Goal: Information Seeking & Learning: Learn about a topic

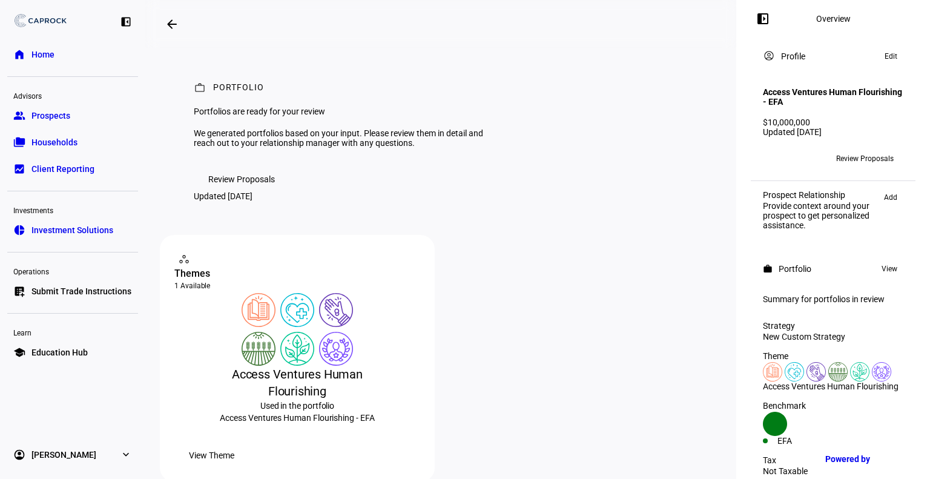
click at [249, 191] on span "Review Proposals" at bounding box center [241, 179] width 67 height 24
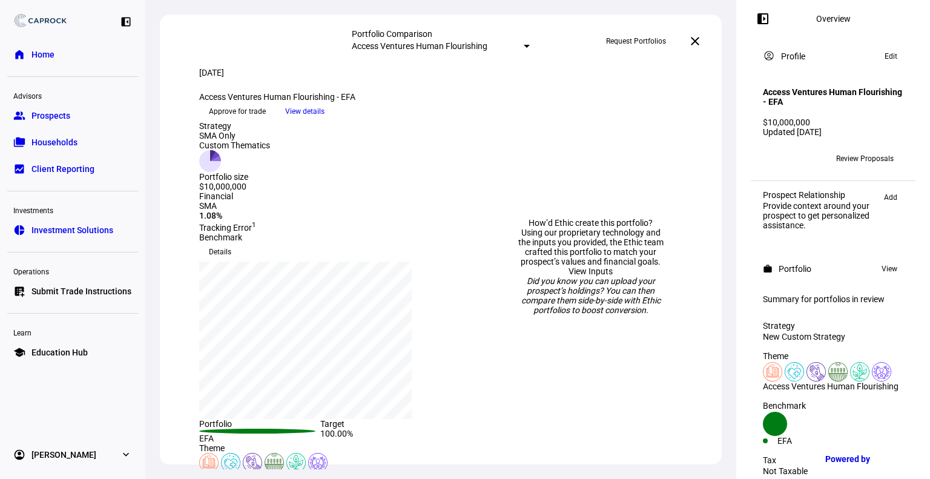
click at [524, 47] on div at bounding box center [527, 46] width 6 height 3
click at [521, 47] on div at bounding box center [465, 239] width 930 height 479
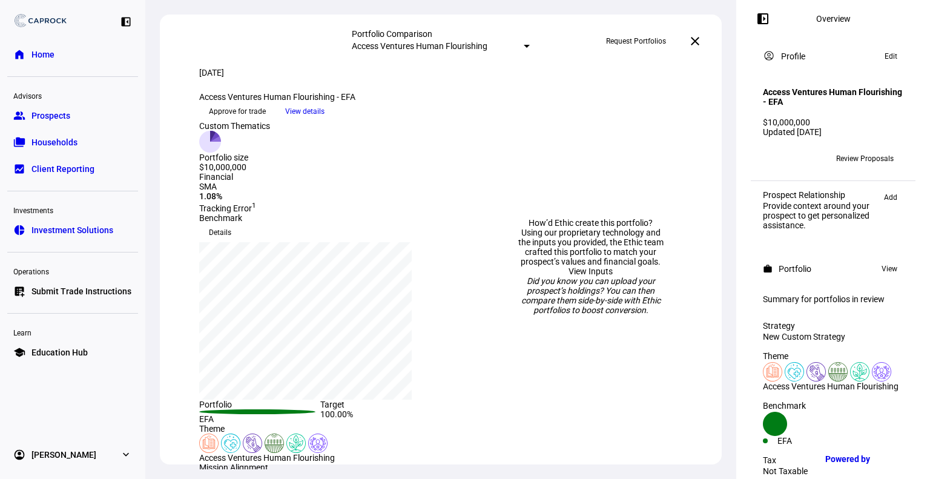
click at [595, 266] on link "View Inputs" at bounding box center [591, 271] width 44 height 10
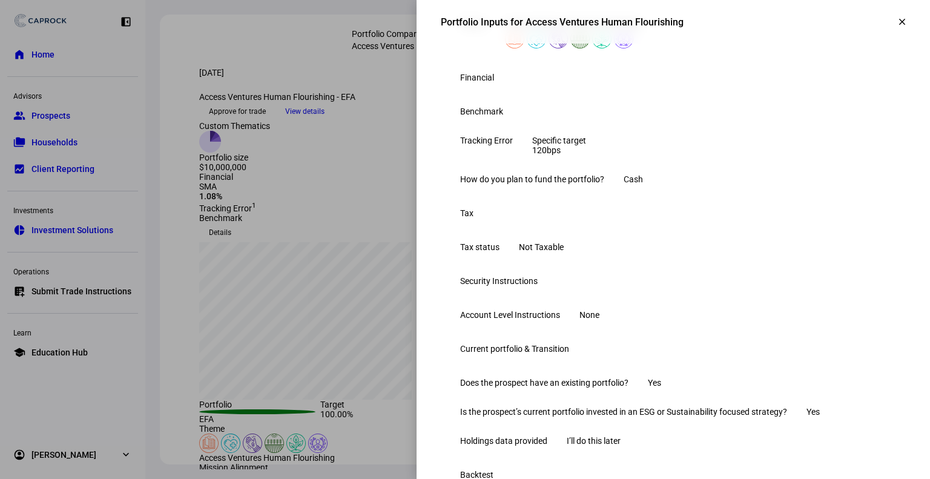
scroll to position [186, 0]
click at [523, 107] on div at bounding box center [523, 107] width 0 height 0
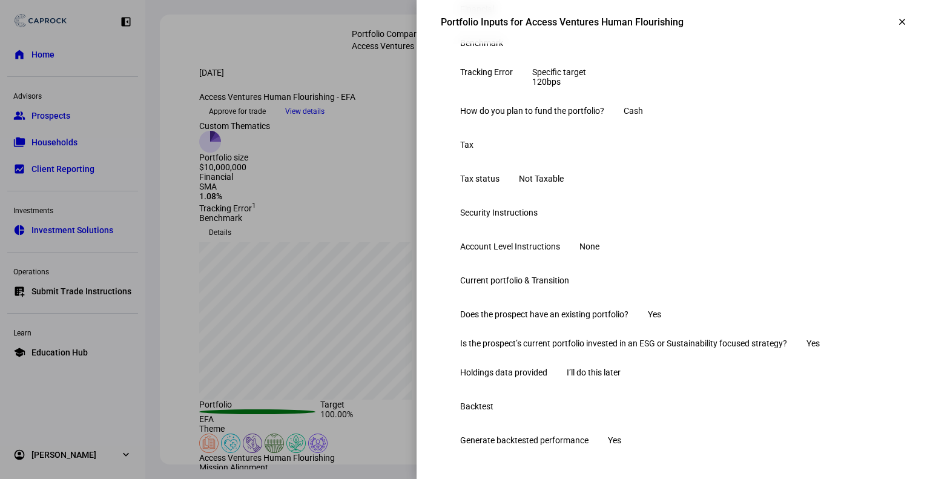
scroll to position [470, 0]
click at [319, 288] on div at bounding box center [465, 239] width 930 height 479
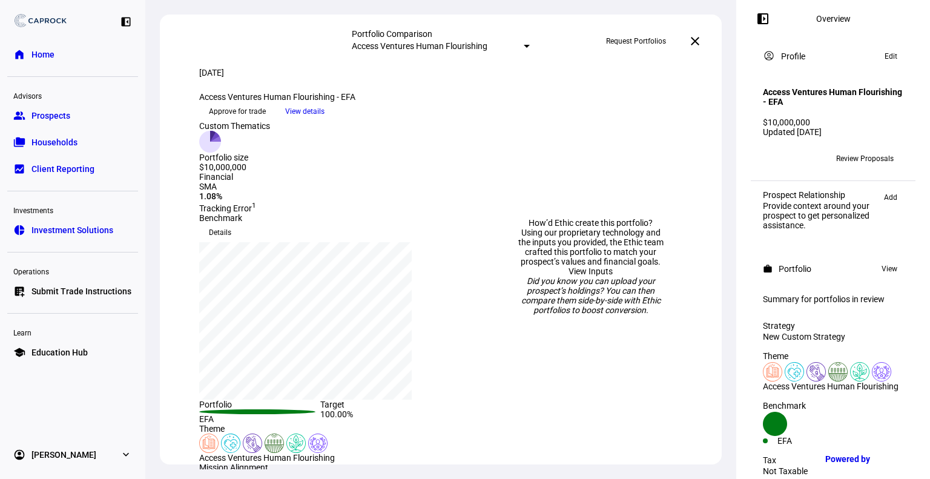
click at [325, 120] on span "View details" at bounding box center [304, 111] width 39 height 18
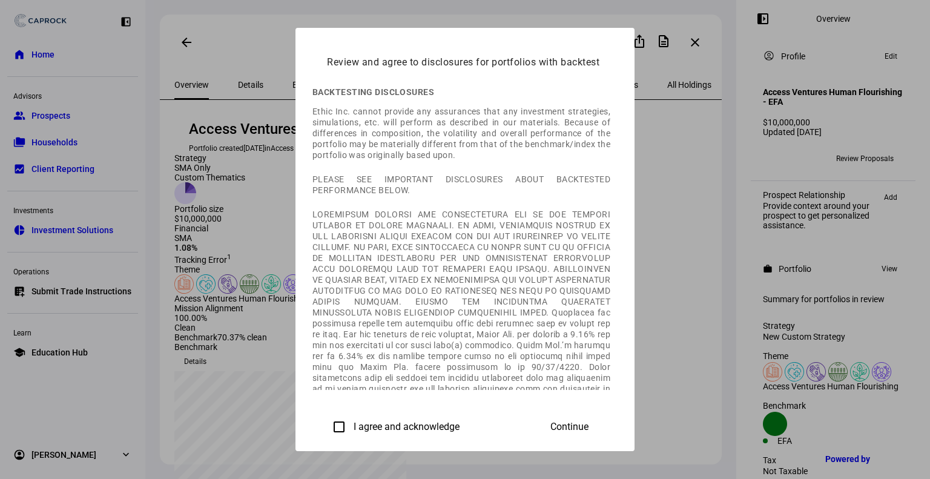
click at [327, 426] on input "I agree and acknowledge" at bounding box center [339, 427] width 24 height 24
checkbox input "true"
click at [589, 424] on span "Continue" at bounding box center [569, 426] width 38 height 11
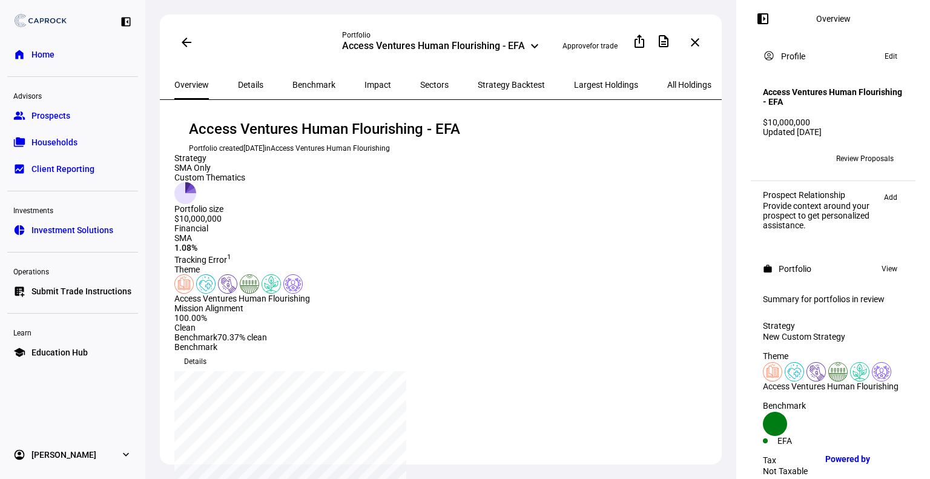
click at [292, 82] on span "Benchmark" at bounding box center [313, 85] width 43 height 8
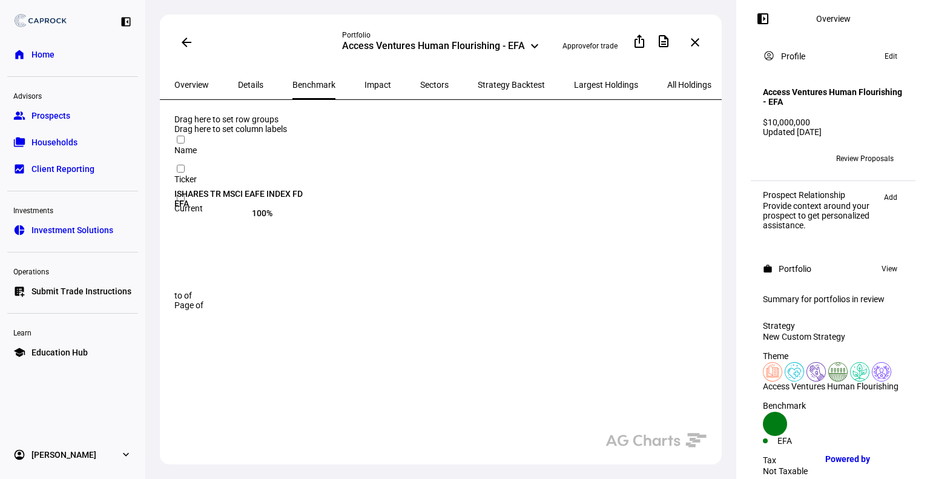
click at [248, 82] on span "Details" at bounding box center [250, 85] width 25 height 8
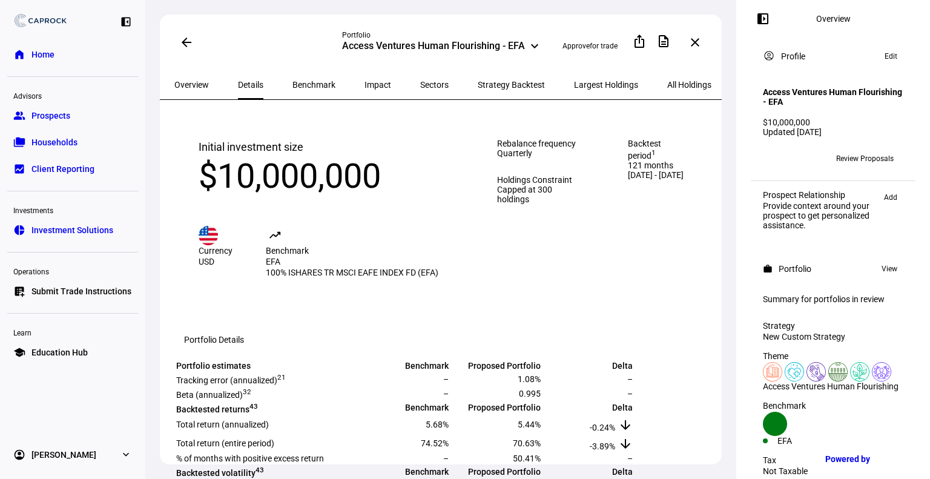
click at [204, 83] on span "Overview" at bounding box center [191, 85] width 35 height 8
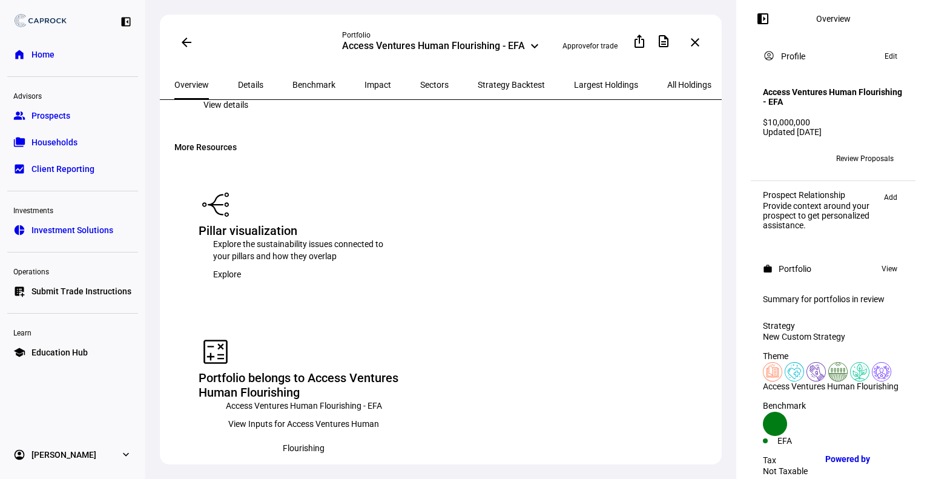
scroll to position [1578, 0]
click at [394, 411] on span "View Inputs for Access Ventures Human Flourishing" at bounding box center [303, 435] width 181 height 48
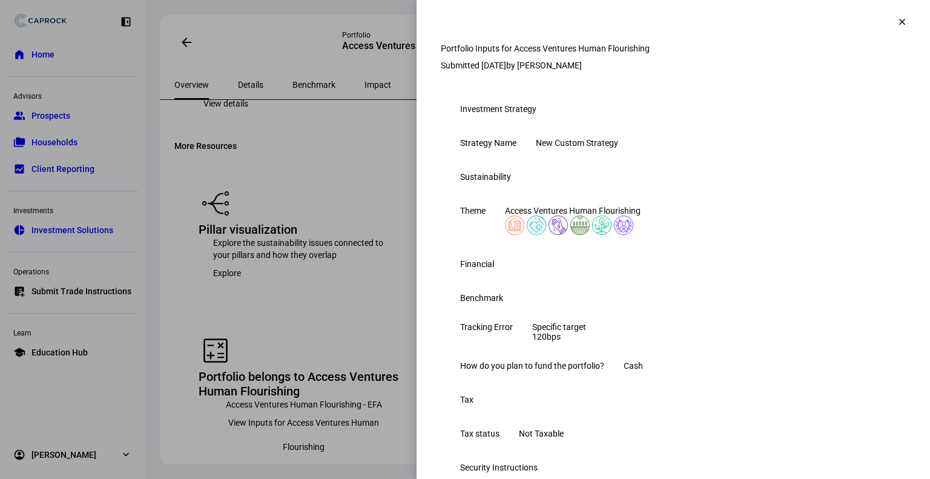
click at [371, 359] on div at bounding box center [465, 239] width 930 height 479
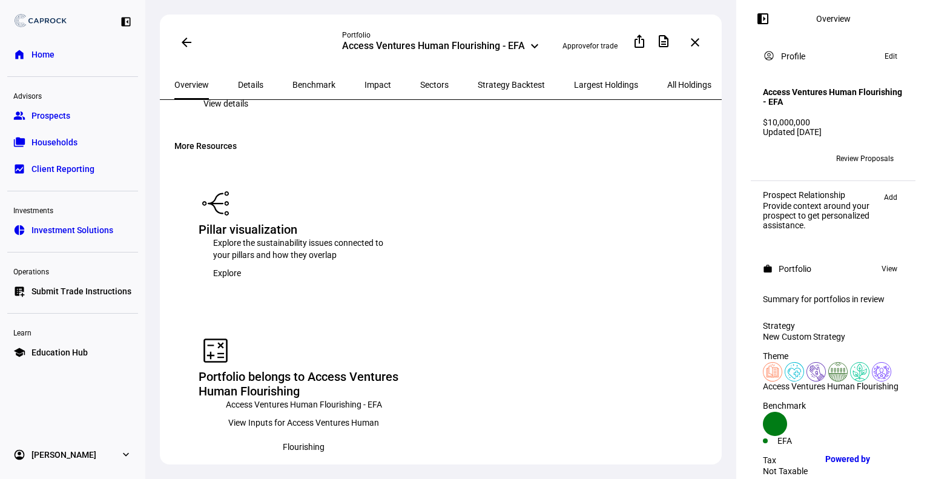
click at [241, 285] on span "Explore" at bounding box center [227, 273] width 28 height 24
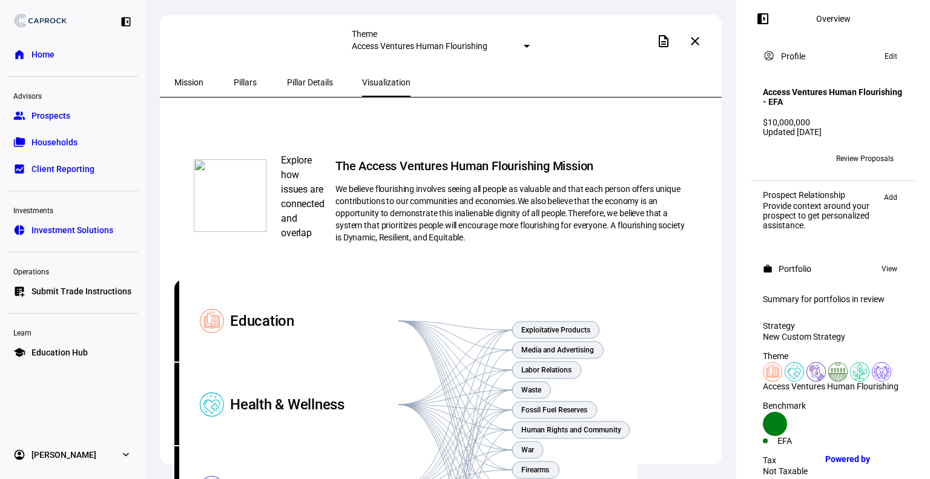
click at [291, 80] on span "Pillar Details" at bounding box center [310, 82] width 46 height 8
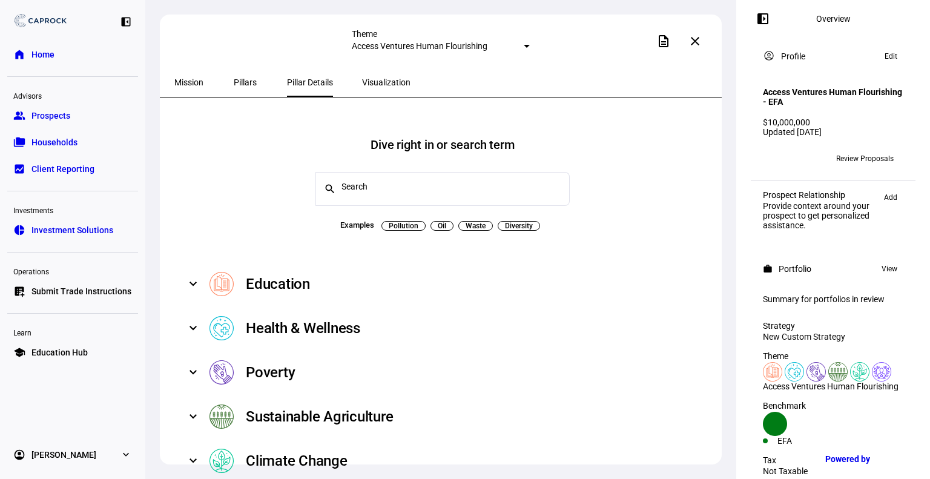
click at [247, 84] on span "Pillars" at bounding box center [245, 82] width 23 height 8
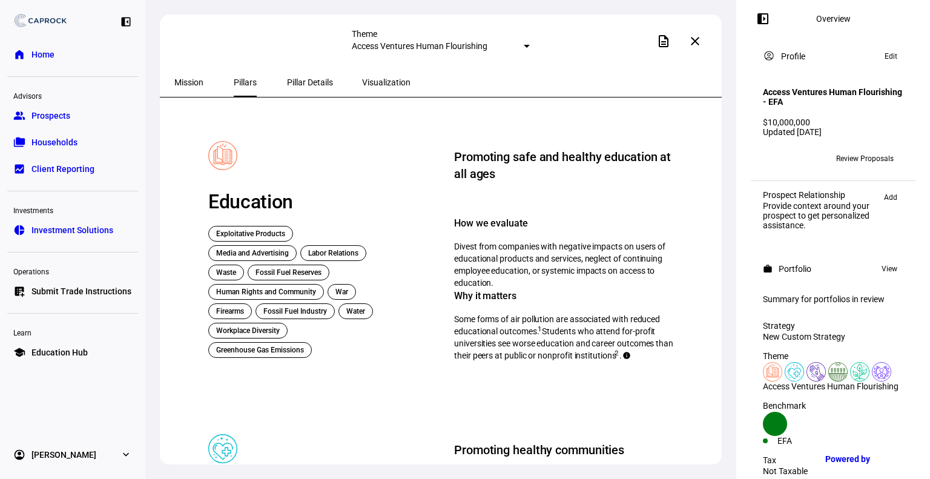
click at [182, 86] on span "Mission" at bounding box center [188, 82] width 29 height 8
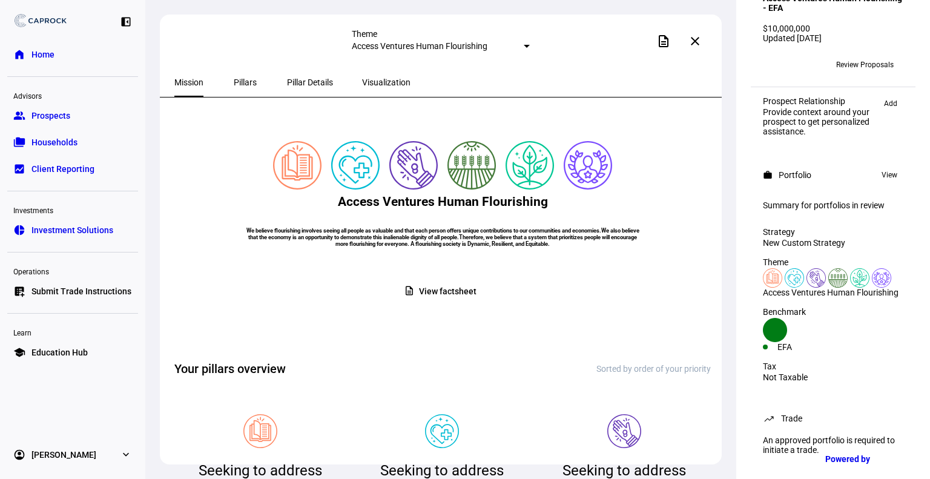
click at [697, 45] on mat-icon "close" at bounding box center [695, 41] width 15 height 15
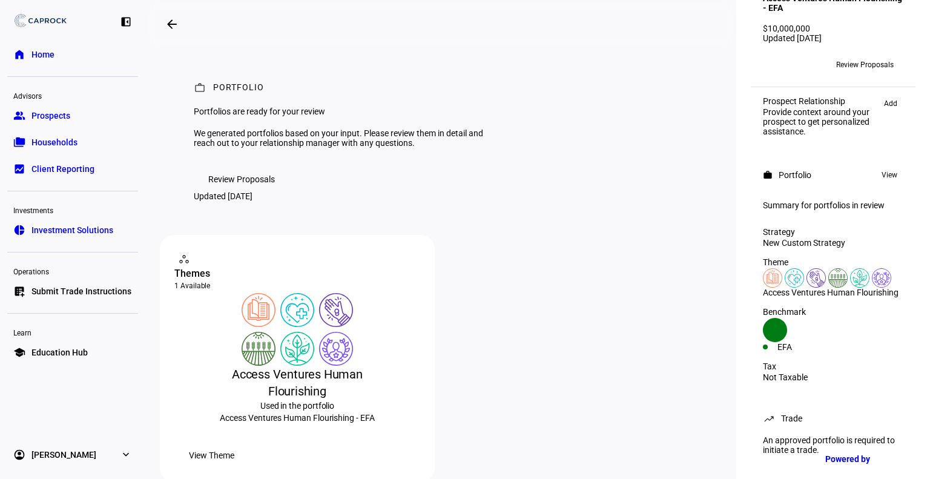
click at [257, 191] on span "Review Proposals" at bounding box center [241, 179] width 67 height 24
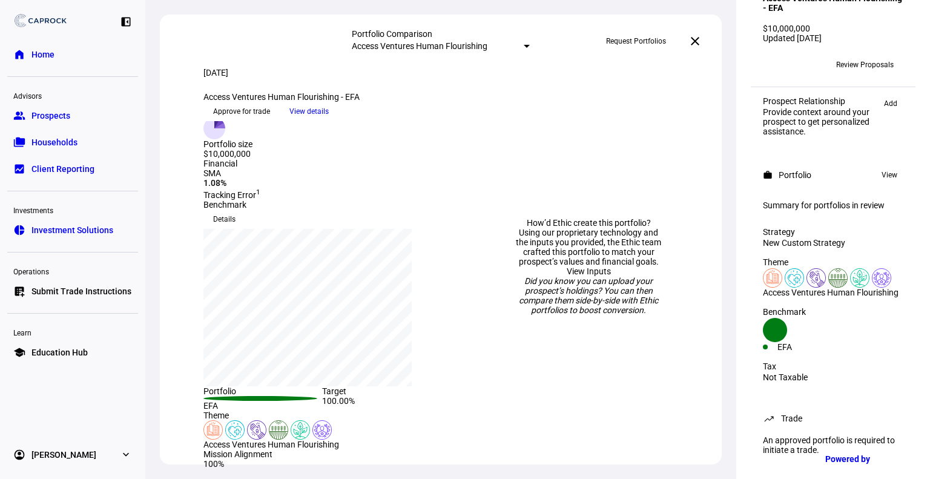
scroll to position [28, 0]
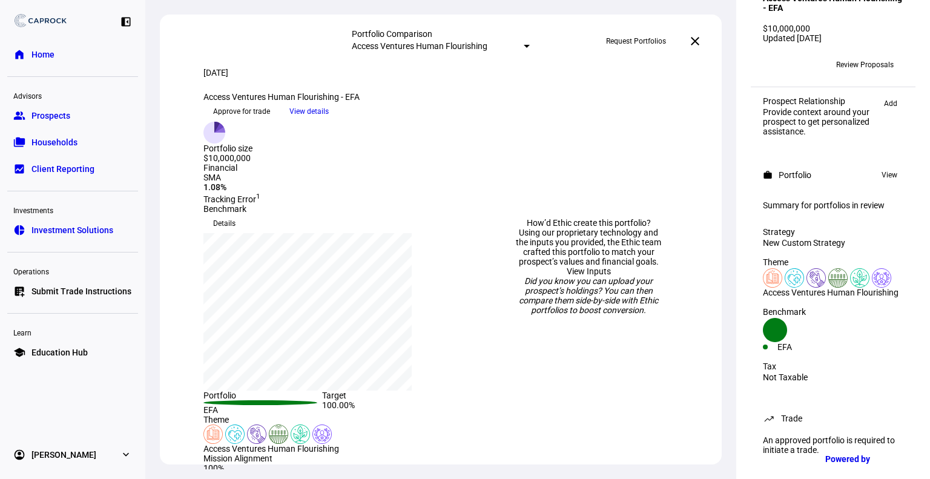
click at [329, 120] on span "View details" at bounding box center [308, 111] width 39 height 18
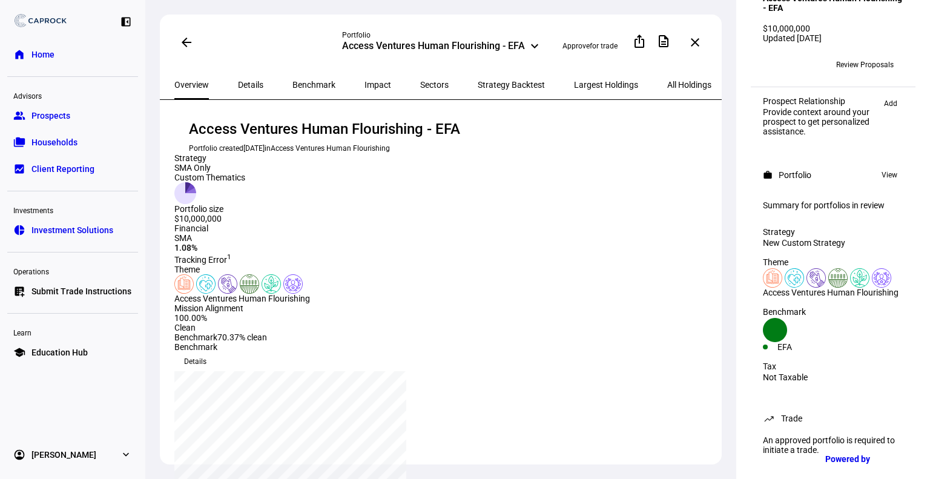
click at [420, 84] on span "Sectors" at bounding box center [434, 85] width 28 height 8
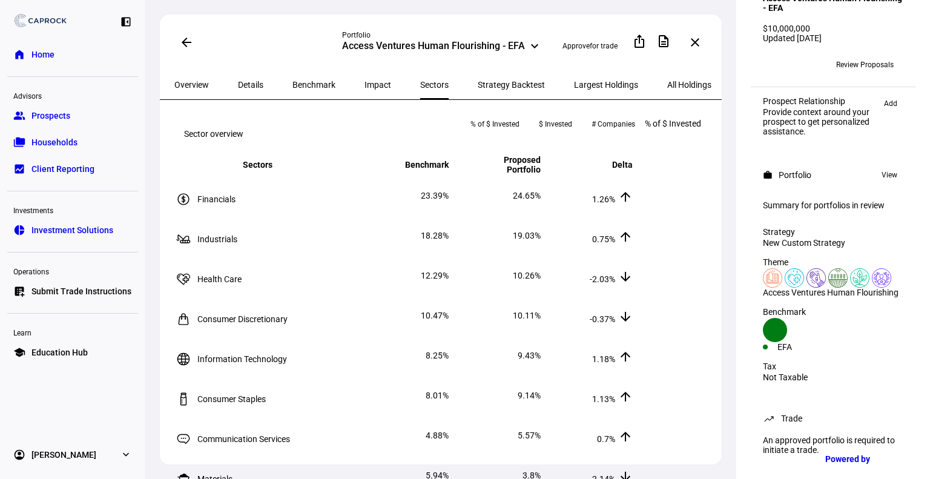
click at [365, 84] on span "Impact" at bounding box center [378, 85] width 27 height 8
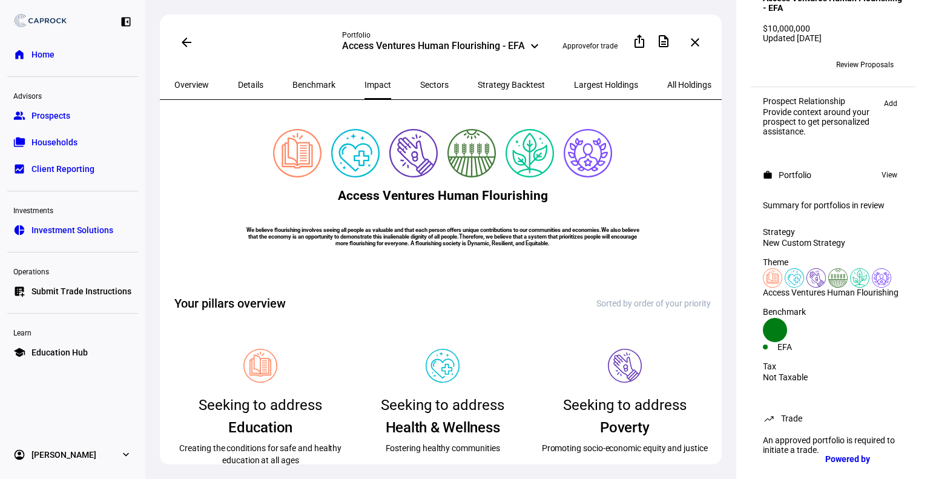
click at [194, 82] on span "Overview" at bounding box center [191, 85] width 35 height 8
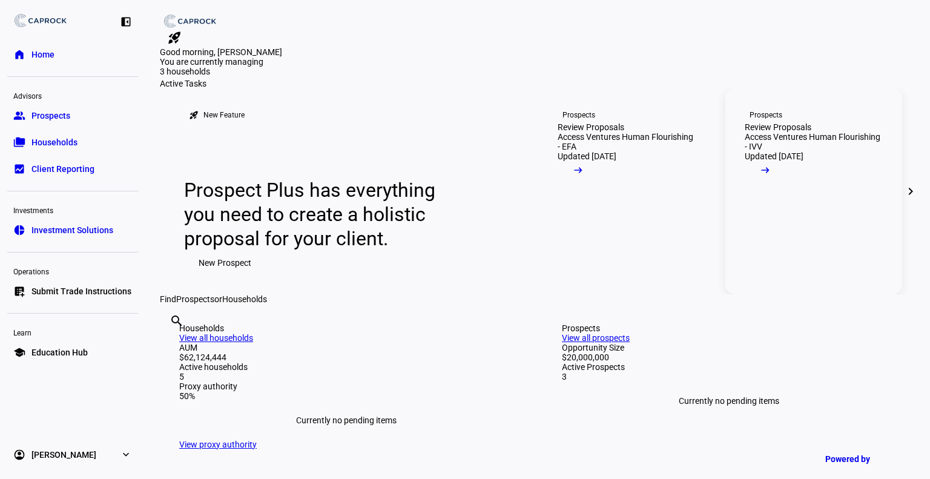
click at [816, 151] on div "Access Ventures Human Flourishing - IVV" at bounding box center [814, 141] width 139 height 19
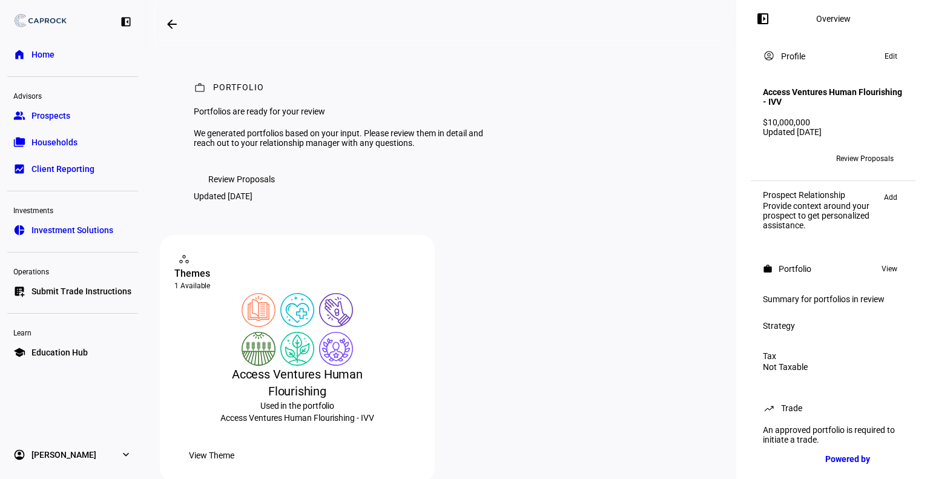
click at [247, 191] on span "Review Proposals" at bounding box center [241, 179] width 67 height 24
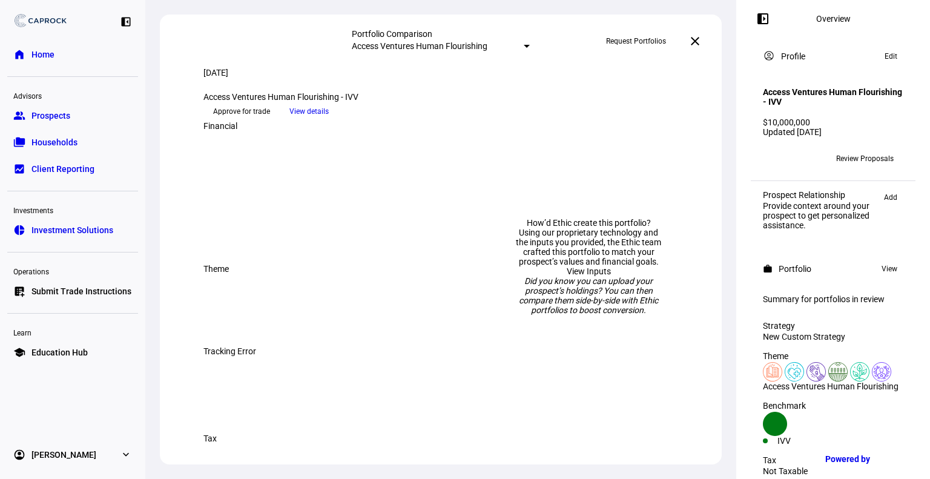
click at [329, 120] on span "View details" at bounding box center [308, 111] width 39 height 18
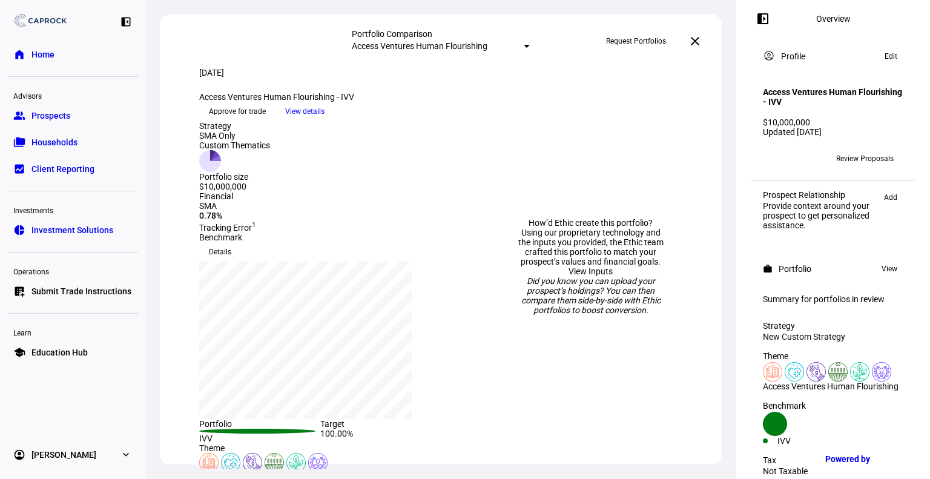
click at [325, 120] on span "View details" at bounding box center [304, 111] width 39 height 18
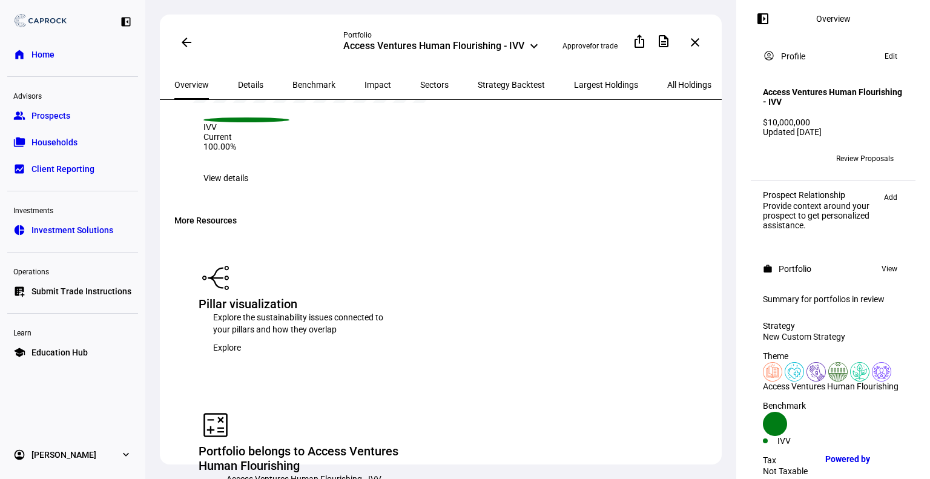
scroll to position [1508, 0]
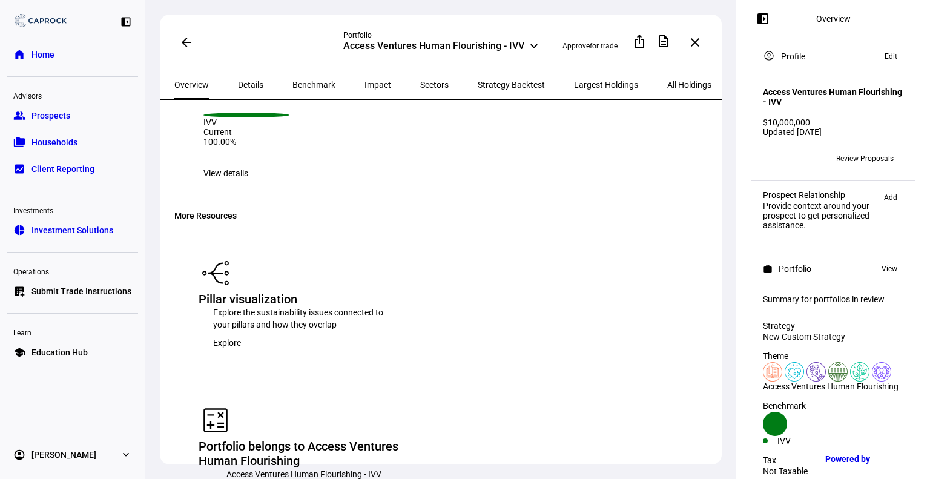
click at [365, 84] on span "Impact" at bounding box center [378, 85] width 27 height 8
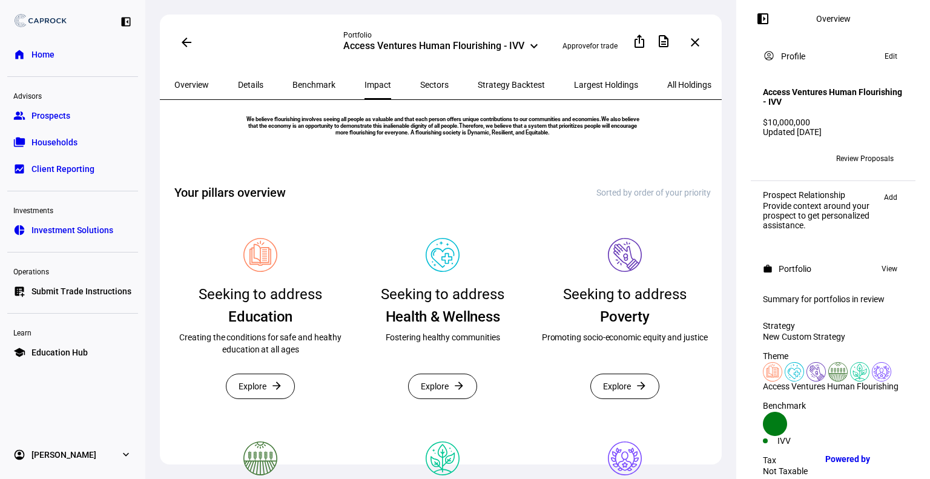
scroll to position [110, 0]
click at [191, 90] on span "Overview" at bounding box center [191, 84] width 35 height 29
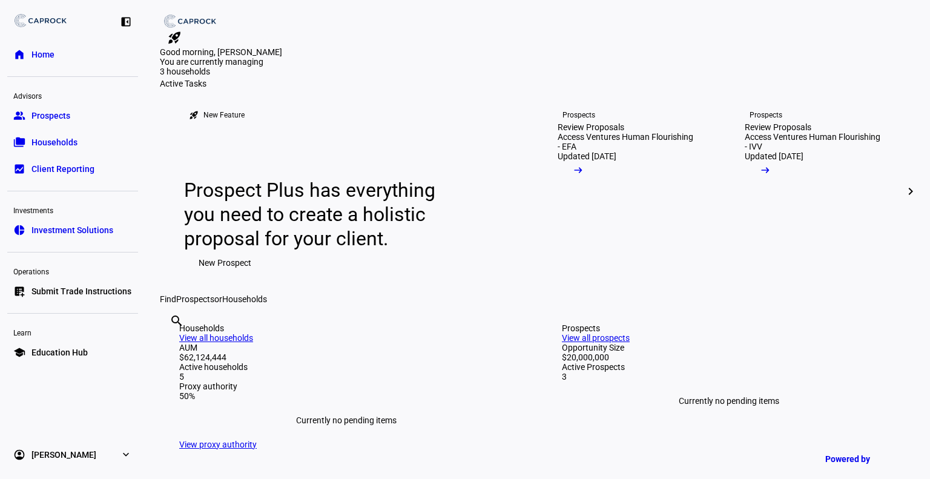
click at [57, 140] on span "Households" at bounding box center [54, 142] width 46 height 12
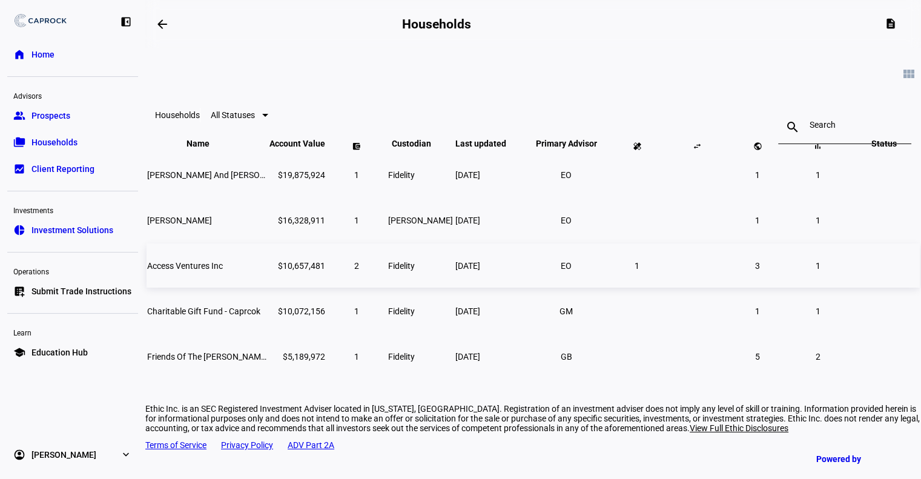
click at [223, 271] on span "Access Ventures Inc" at bounding box center [185, 266] width 76 height 10
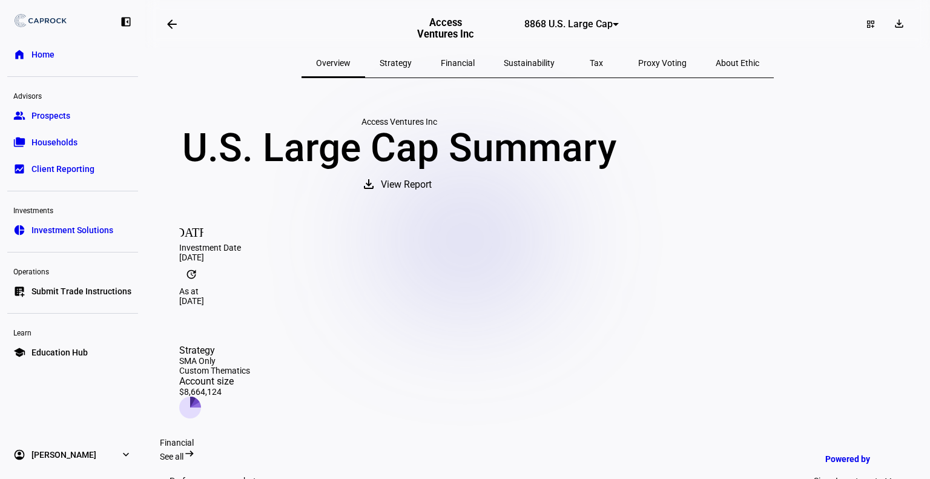
click at [412, 59] on span "Strategy" at bounding box center [396, 63] width 32 height 8
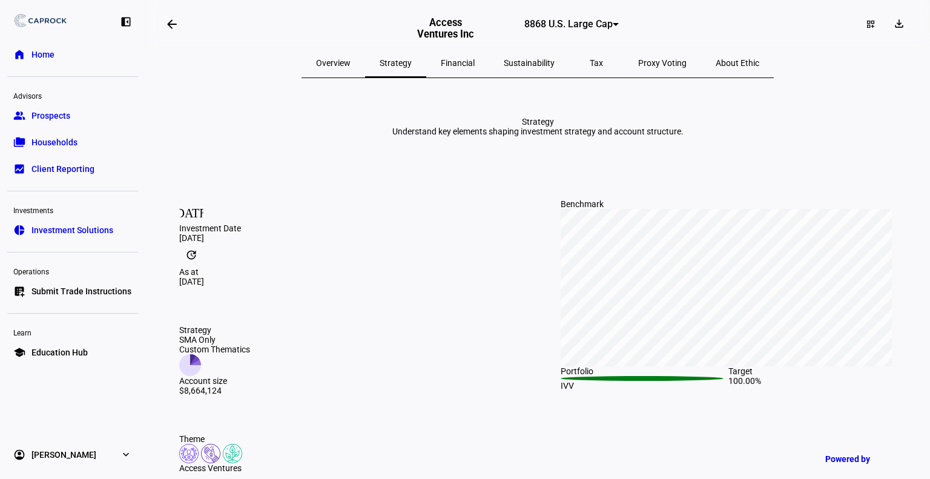
click at [351, 59] on span "Overview" at bounding box center [333, 63] width 35 height 8
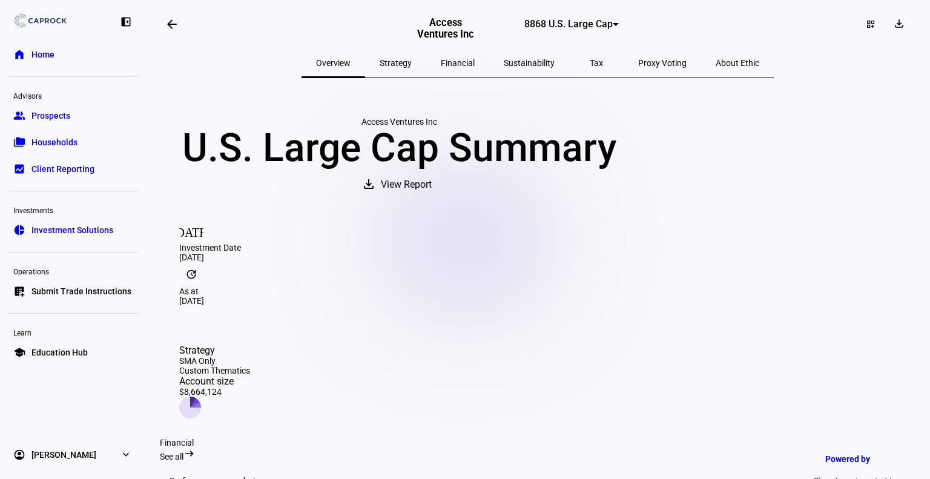
click at [540, 66] on span "Sustainability" at bounding box center [529, 63] width 51 height 8
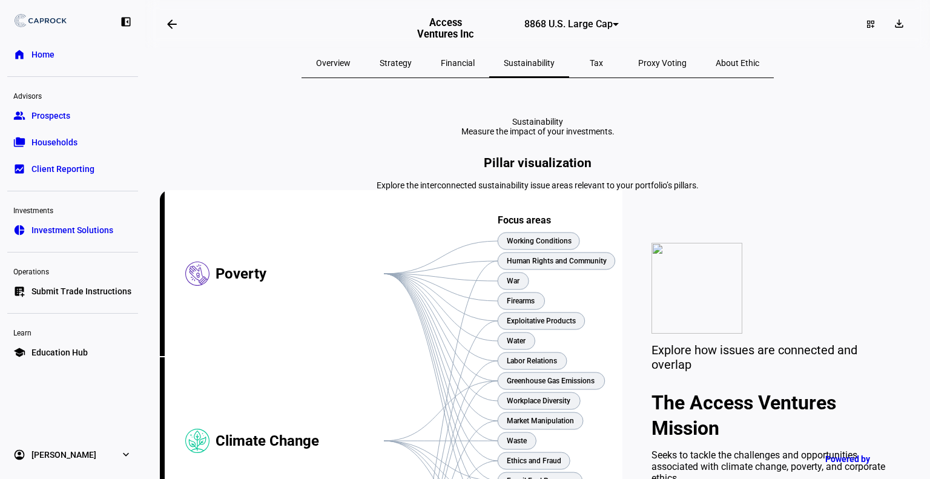
click at [563, 28] on span "8868 U.S. Large Cap" at bounding box center [568, 24] width 88 height 12
click at [393, 28] on div at bounding box center [465, 239] width 930 height 479
click at [467, 68] on span "Financial" at bounding box center [458, 62] width 34 height 29
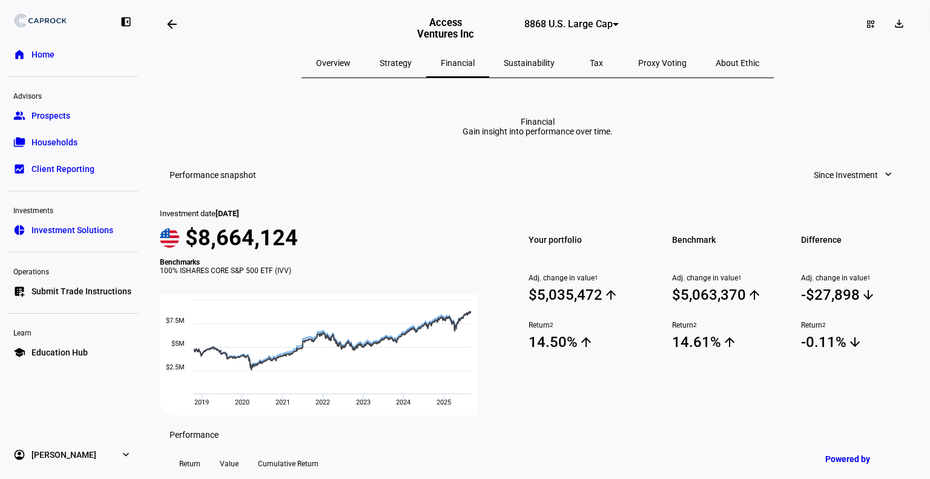
click at [590, 62] on span "Tax" at bounding box center [596, 63] width 13 height 8
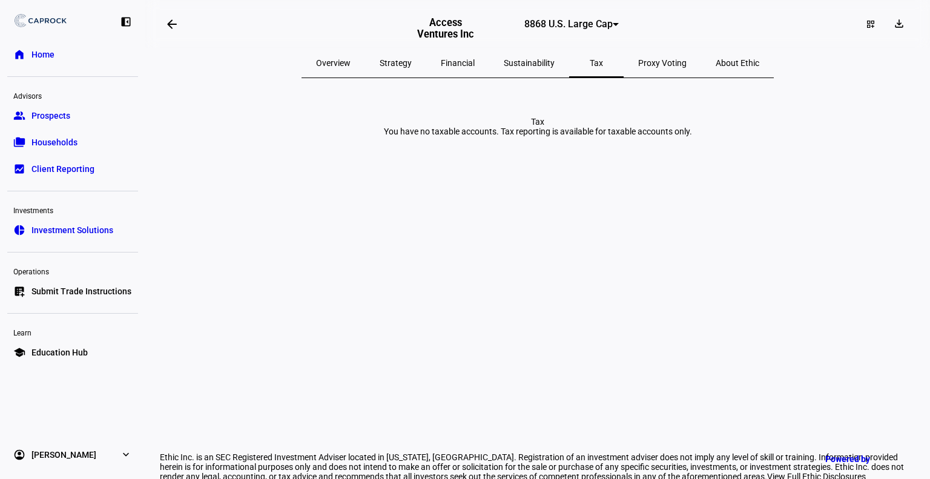
click at [541, 63] on span "Sustainability" at bounding box center [529, 63] width 51 height 8
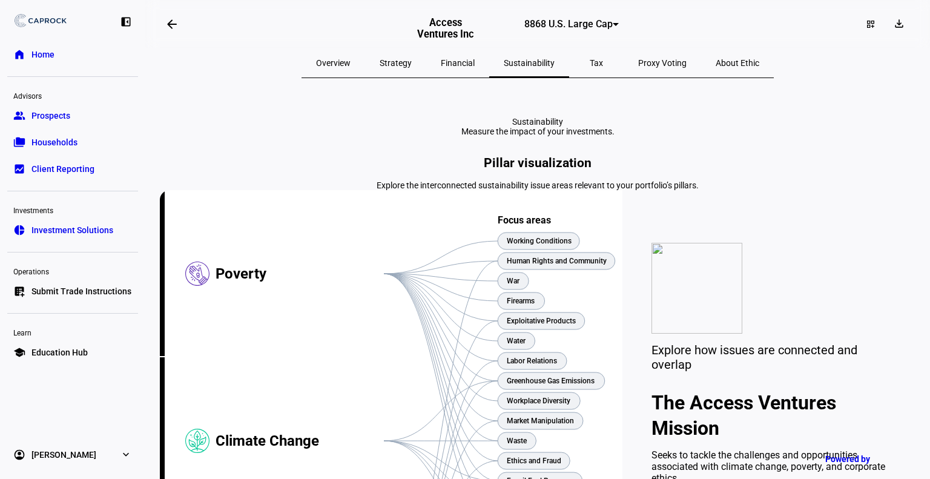
click at [351, 65] on span "Overview" at bounding box center [333, 63] width 35 height 8
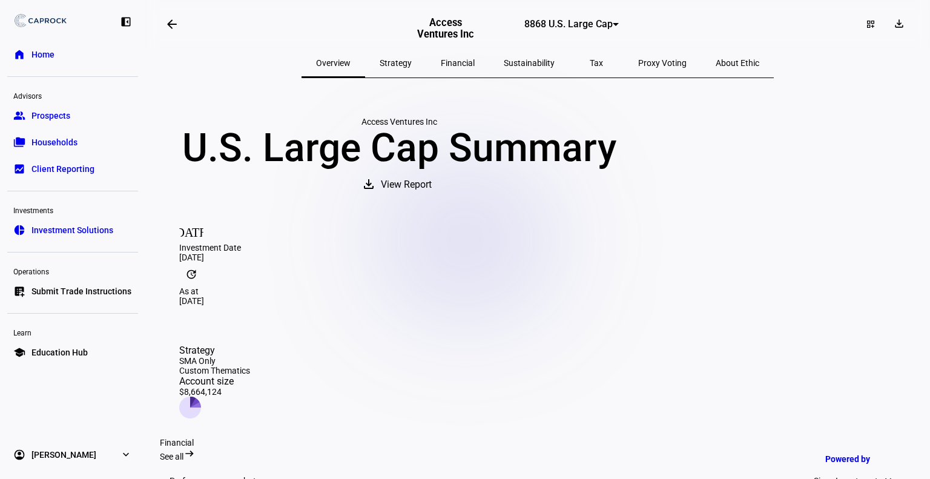
click at [567, 30] on span "8868 U.S. Large Cap" at bounding box center [568, 24] width 88 height 12
click at [527, 77] on span "8869 Developed Non-U.S." at bounding box center [533, 85] width 82 height 19
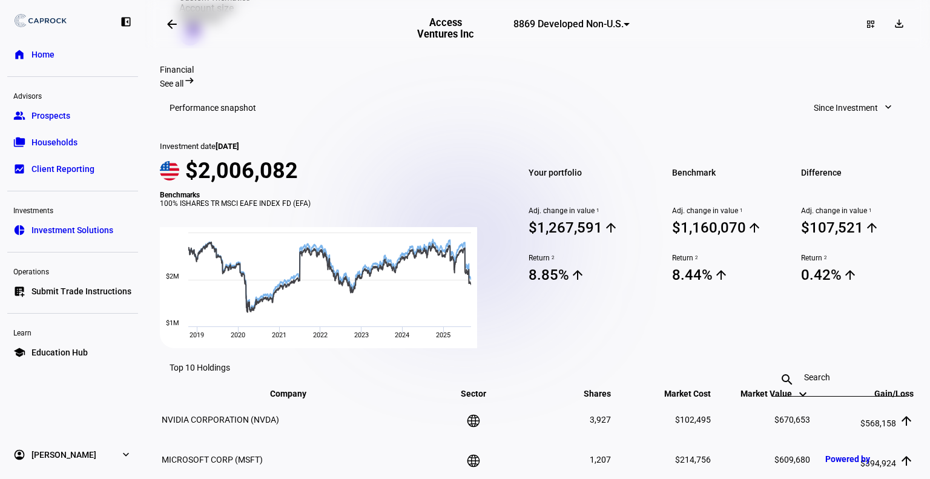
scroll to position [416, 0]
click at [844, 96] on span "Since Investment" at bounding box center [846, 108] width 64 height 24
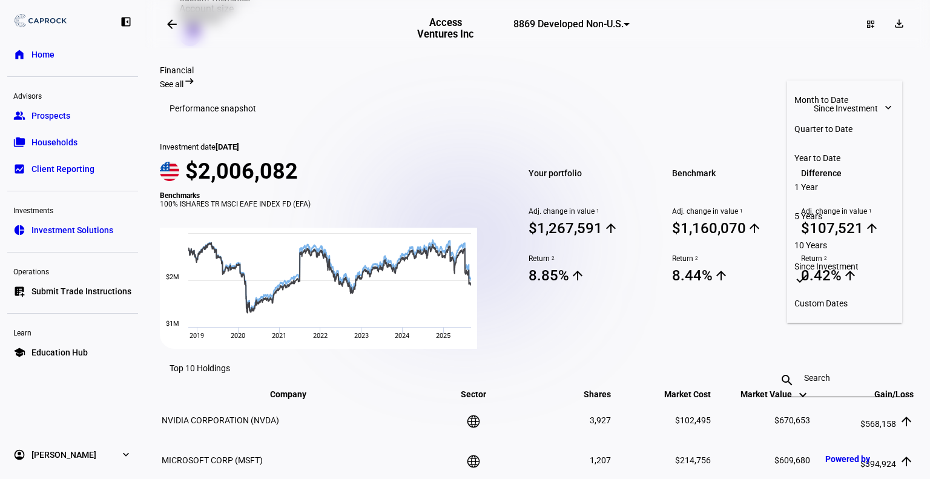
click at [844, 74] on div at bounding box center [465, 239] width 930 height 479
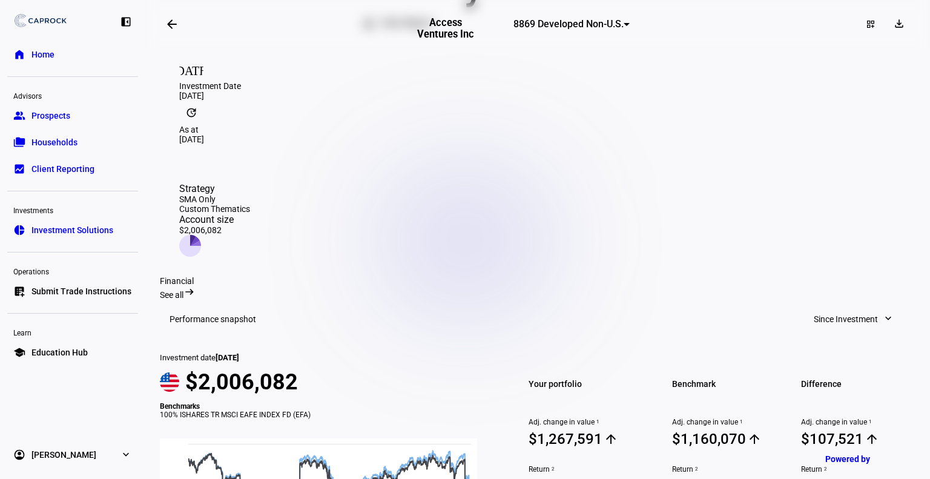
scroll to position [0, 0]
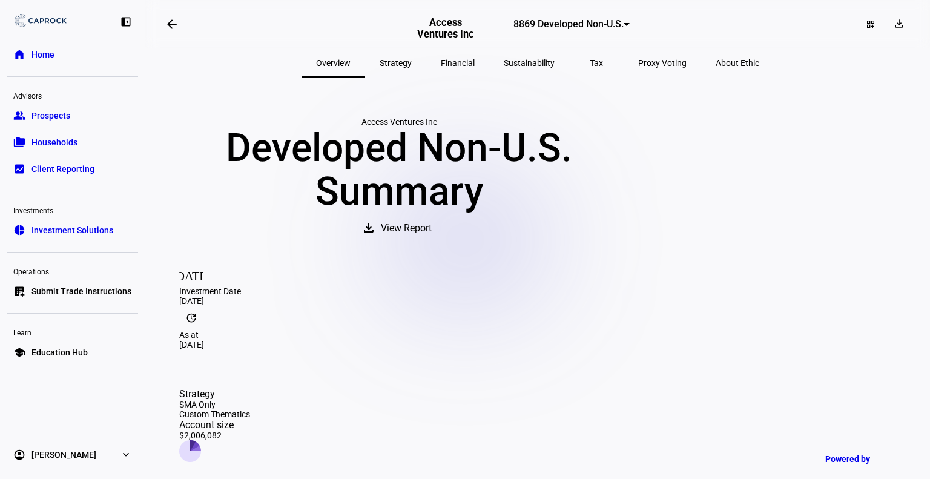
click at [432, 243] on span "View Report" at bounding box center [406, 228] width 51 height 29
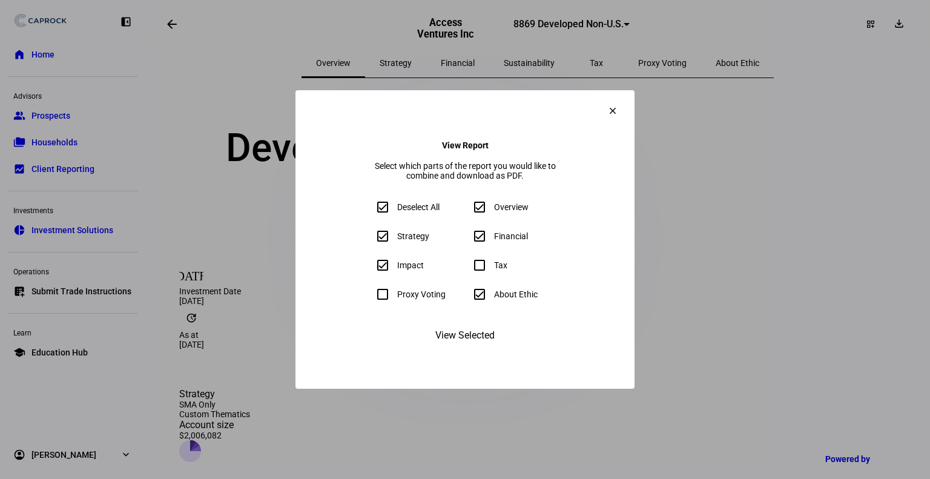
click at [457, 350] on span "View Selected" at bounding box center [464, 335] width 59 height 29
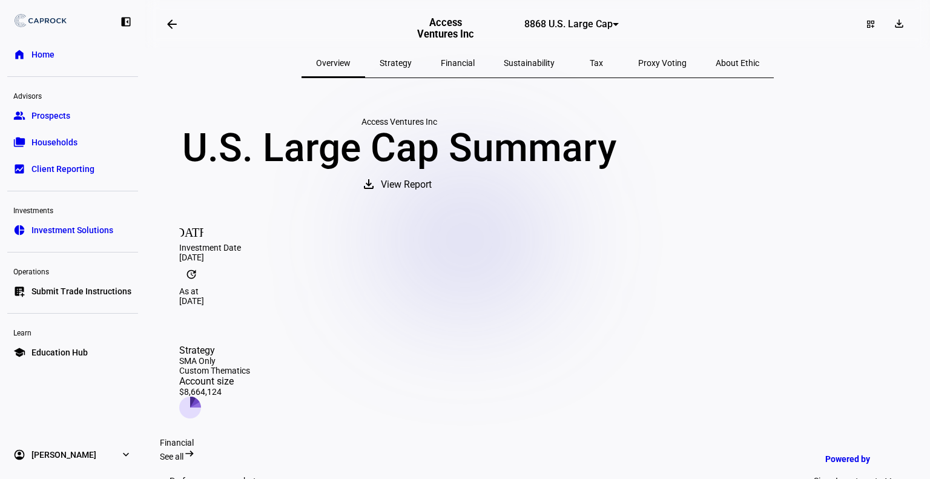
drag, startPoint x: 518, startPoint y: 219, endPoint x: 504, endPoint y: 211, distance: 16.0
click at [376, 191] on mat-icon "download" at bounding box center [368, 184] width 15 height 15
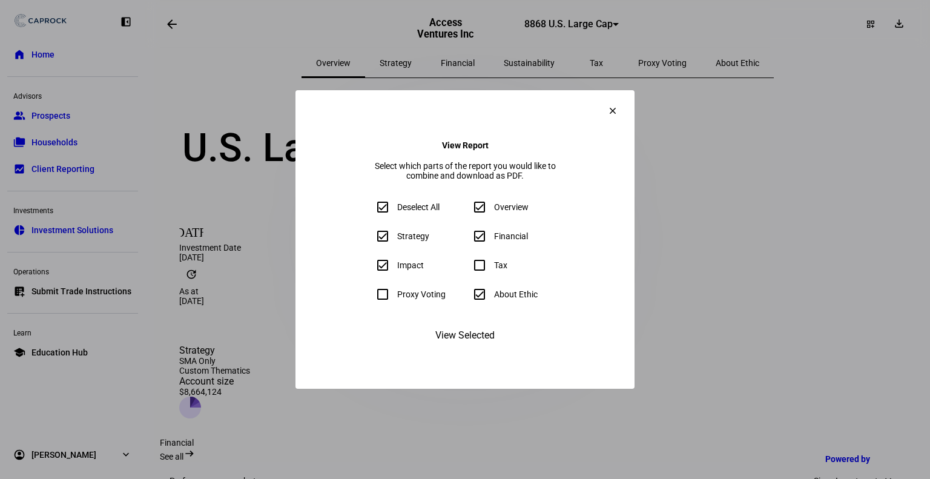
click at [618, 105] on mat-icon "clear" at bounding box center [612, 110] width 11 height 11
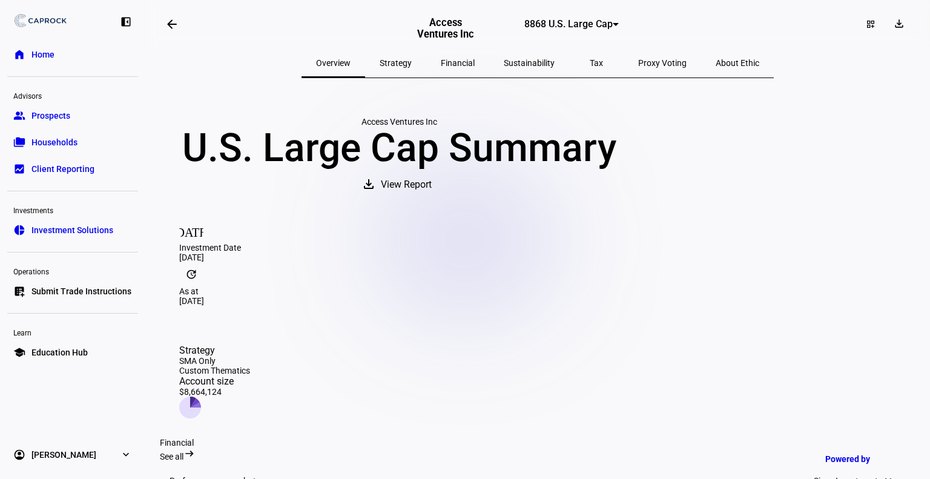
drag, startPoint x: 501, startPoint y: 215, endPoint x: 439, endPoint y: 208, distance: 62.8
click at [439, 199] on div "Access Ventures Inc U.S. Large Cap Summary download View Report" at bounding box center [399, 158] width 478 height 82
click at [376, 191] on mat-icon "download" at bounding box center [368, 184] width 15 height 15
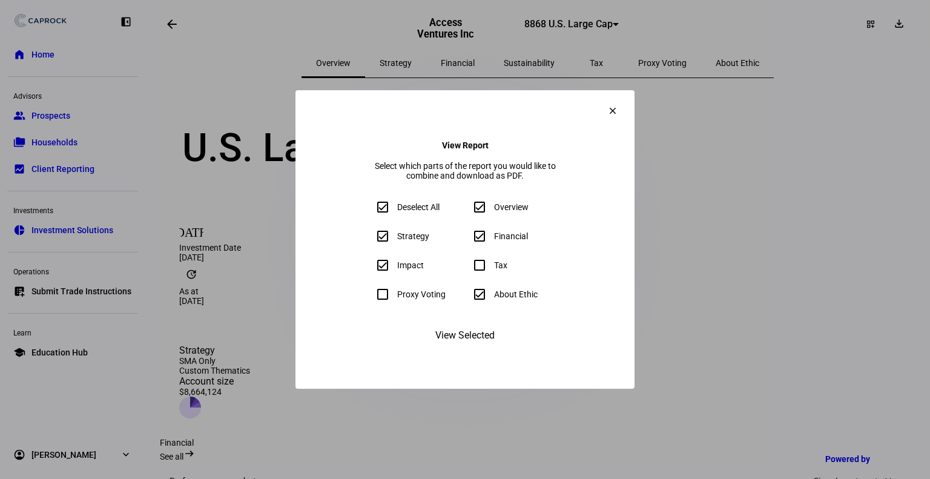
click at [480, 302] on input "About Ethic" at bounding box center [479, 294] width 24 height 24
checkbox input "false"
click at [483, 239] on input "Financial" at bounding box center [479, 236] width 24 height 24
checkbox input "false"
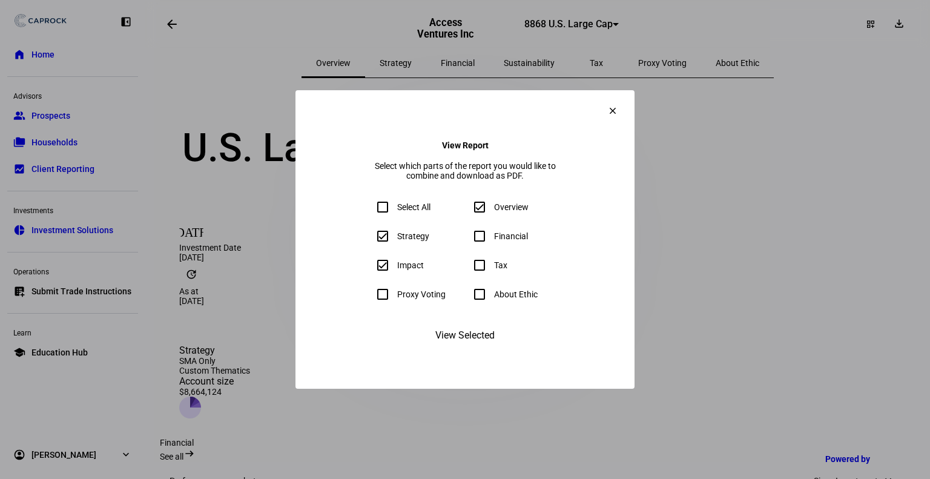
click at [460, 350] on span "View Selected" at bounding box center [464, 335] width 59 height 29
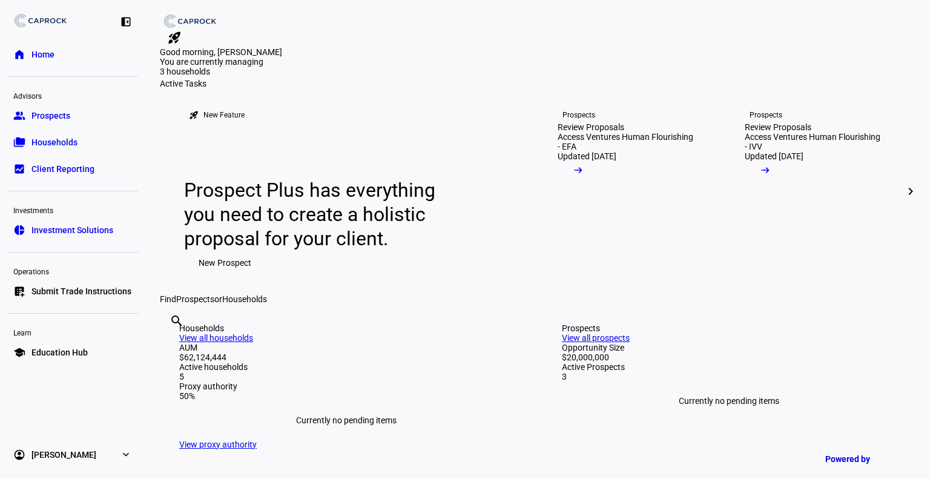
click at [44, 142] on span "Households" at bounding box center [54, 142] width 46 height 12
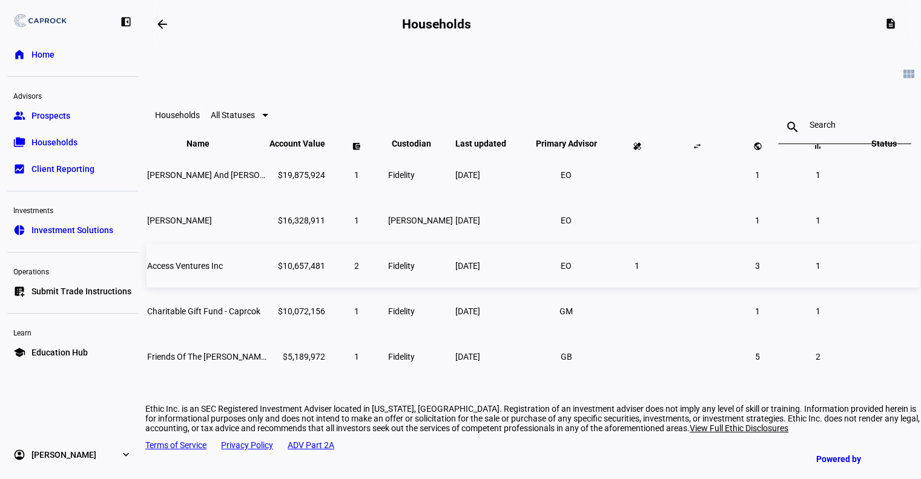
click at [218, 271] on span "Access Ventures Inc" at bounding box center [185, 266] width 76 height 10
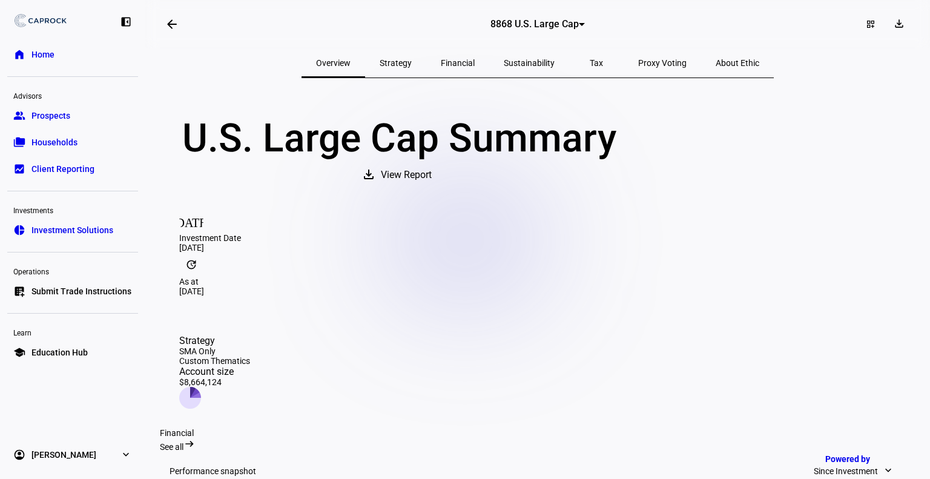
click at [412, 64] on span "Strategy" at bounding box center [396, 63] width 32 height 8
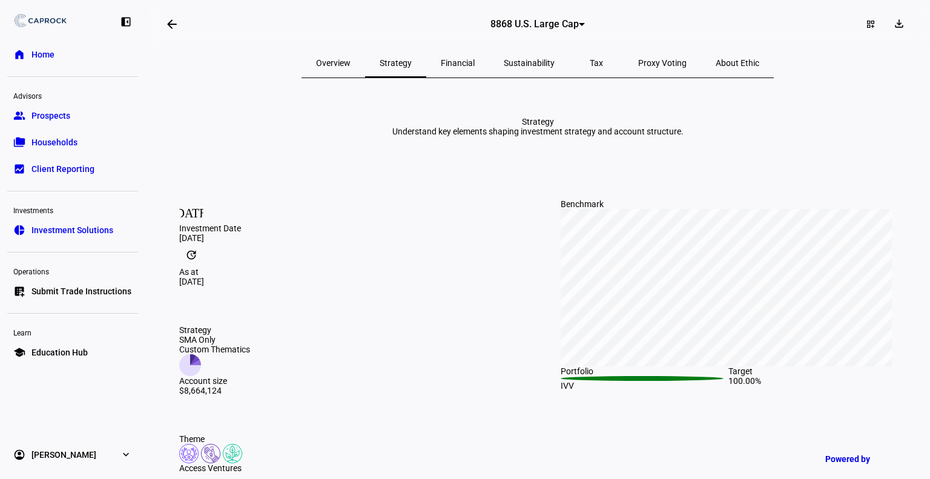
click at [464, 67] on span "Financial" at bounding box center [458, 63] width 34 height 8
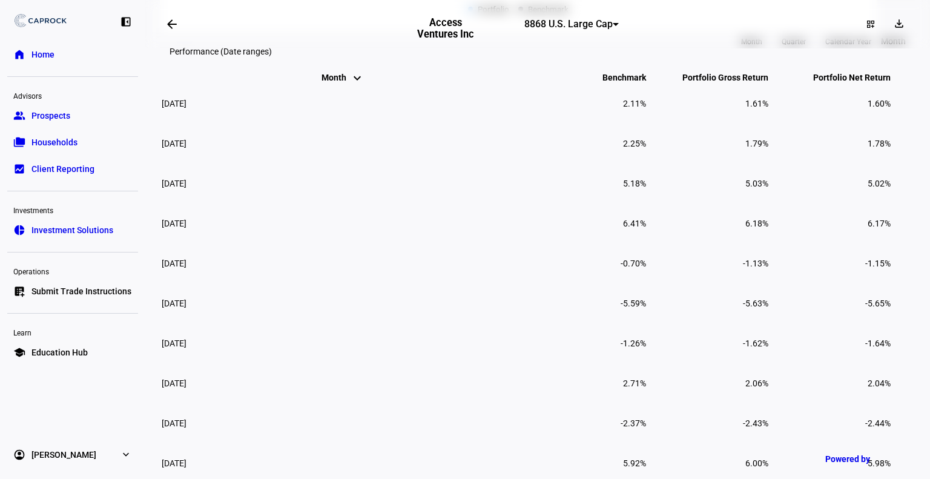
scroll to position [801, 0]
click at [350, 90] on mat-icon "keyboard_arrow_up" at bounding box center [357, 83] width 15 height 15
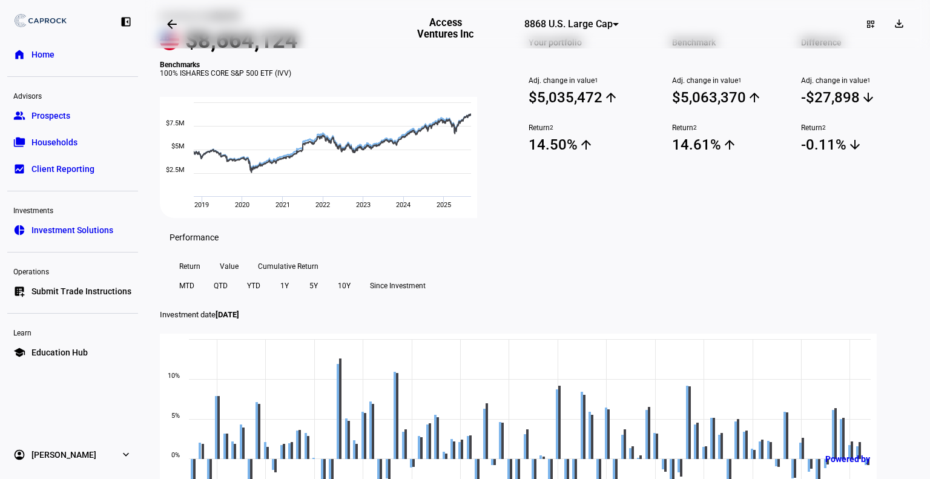
scroll to position [0, 0]
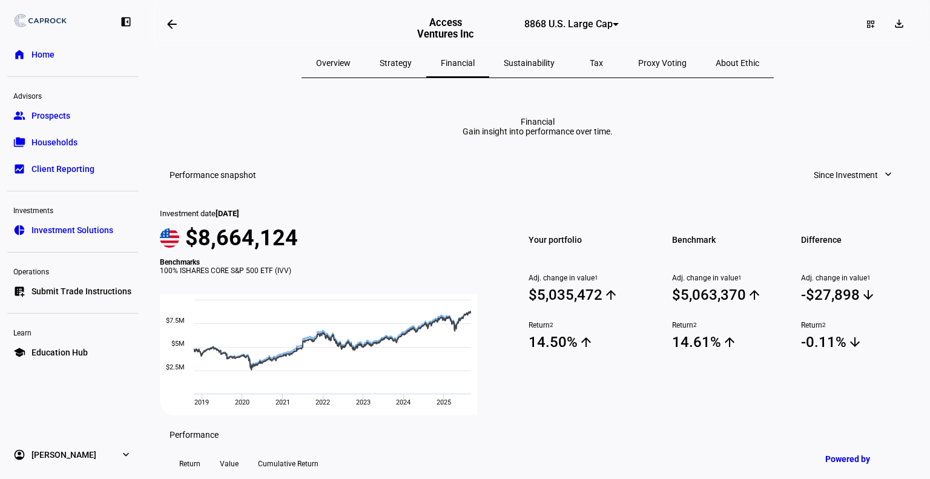
click at [412, 65] on span "Strategy" at bounding box center [396, 63] width 32 height 8
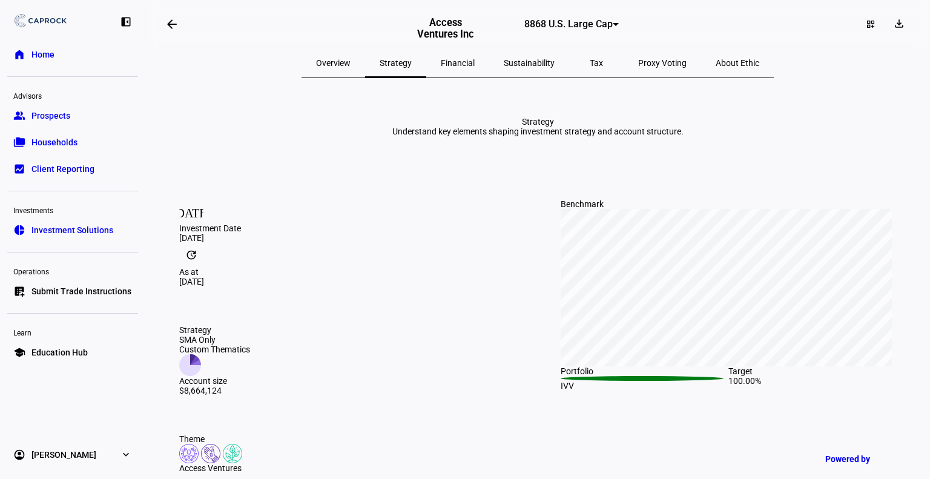
click at [351, 65] on span "Overview" at bounding box center [333, 63] width 35 height 8
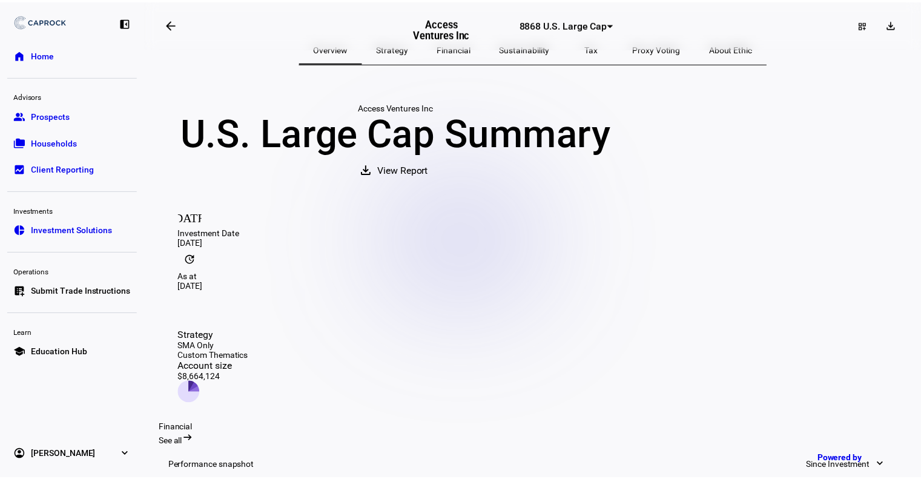
scroll to position [14, 0]
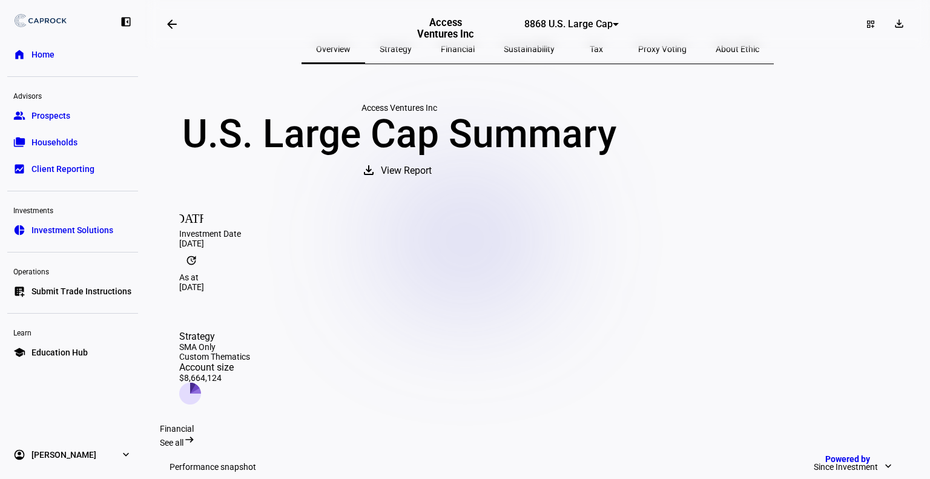
click at [72, 164] on span "Client Reporting" at bounding box center [62, 169] width 63 height 12
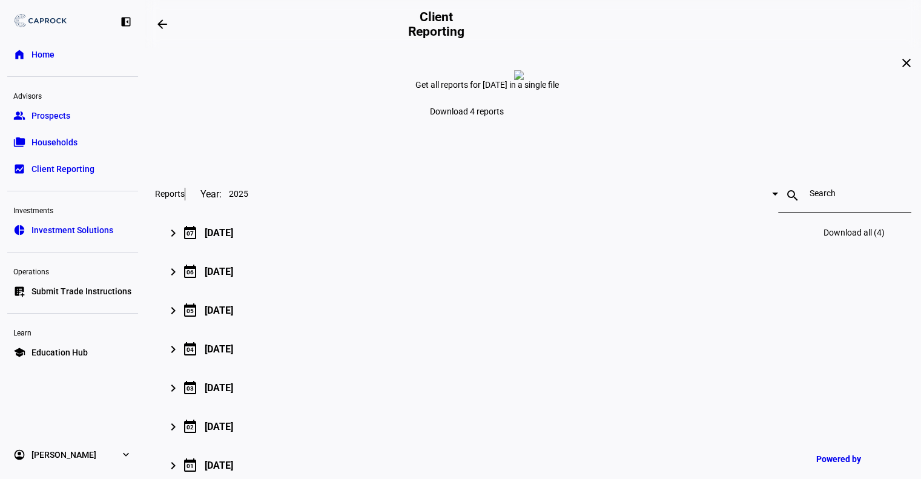
click at [180, 240] on mat-icon "keyboard_arrow_right" at bounding box center [173, 233] width 15 height 15
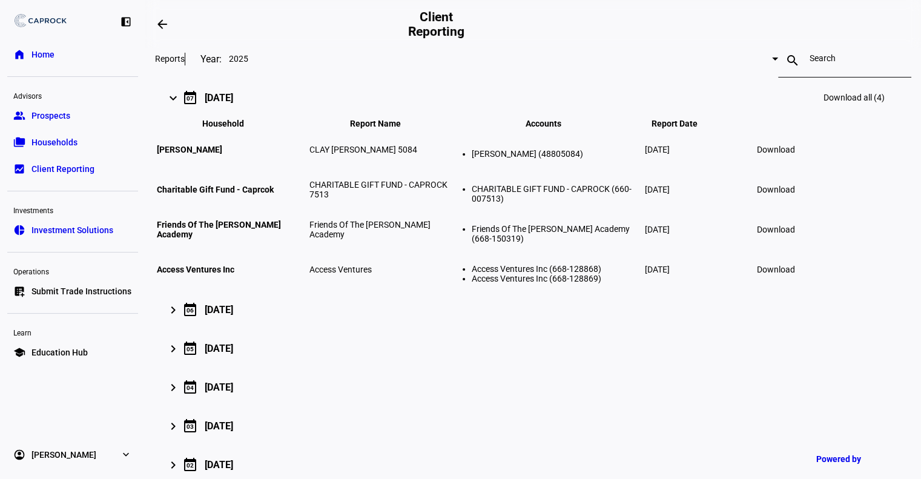
scroll to position [133, 0]
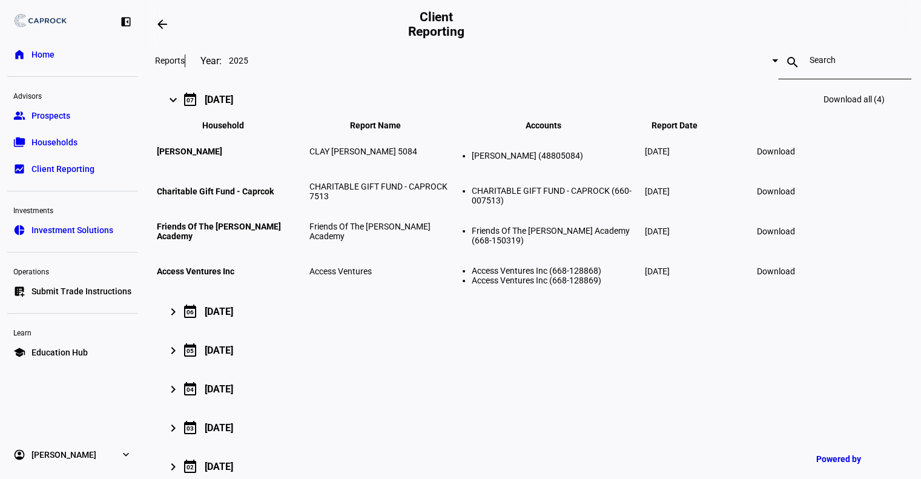
click at [795, 276] on span "Download" at bounding box center [776, 271] width 38 height 10
click at [55, 144] on span "Households" at bounding box center [54, 142] width 46 height 12
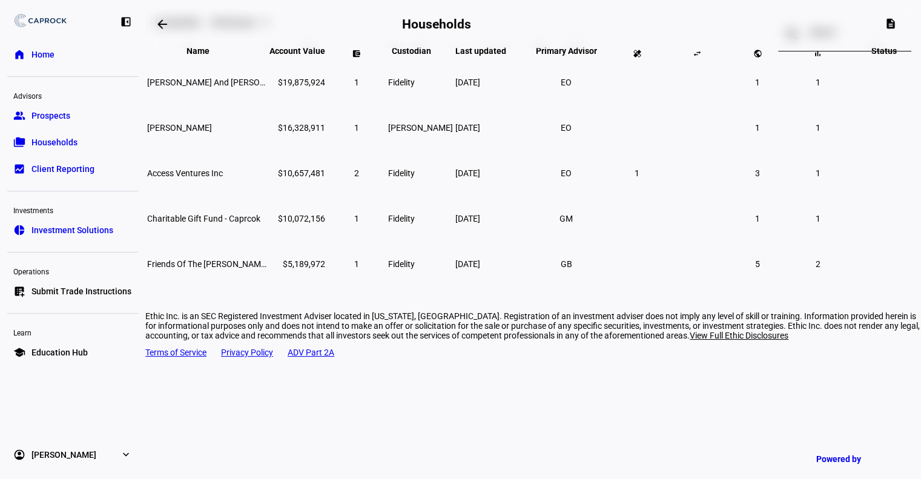
scroll to position [5, 0]
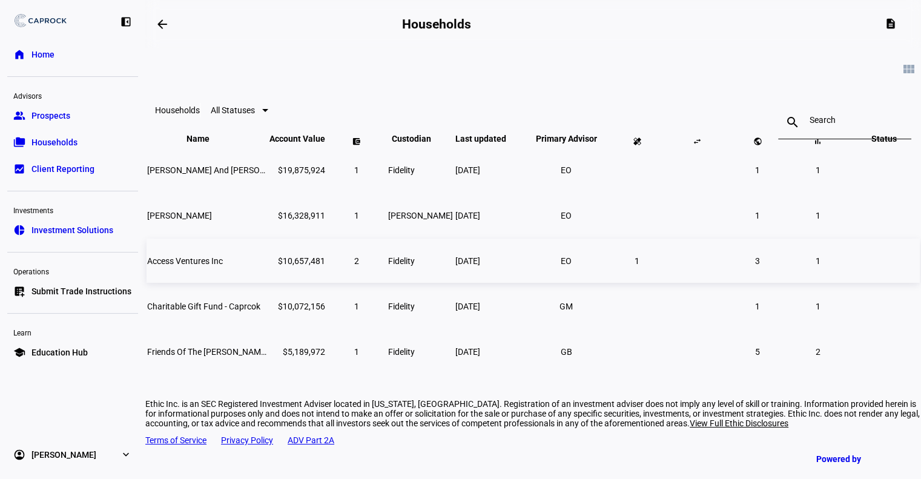
click at [223, 266] on span "Access Ventures Inc" at bounding box center [185, 261] width 76 height 10
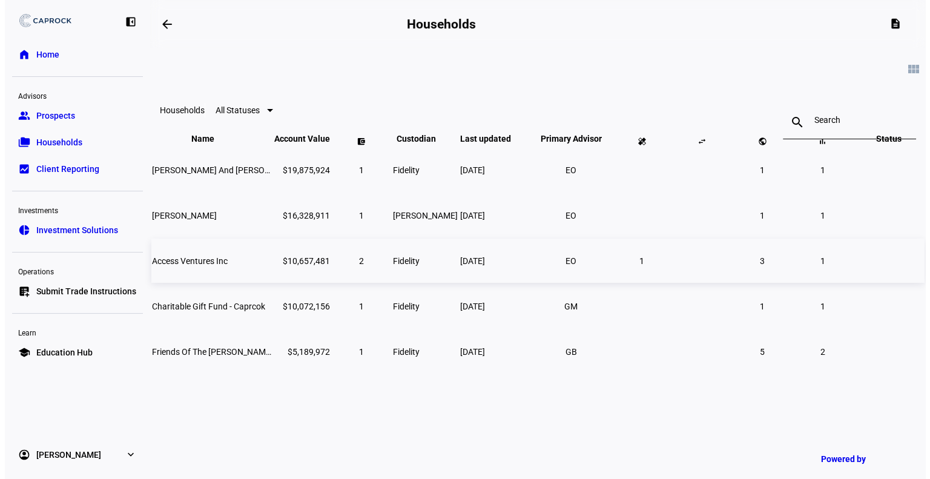
scroll to position [0, 0]
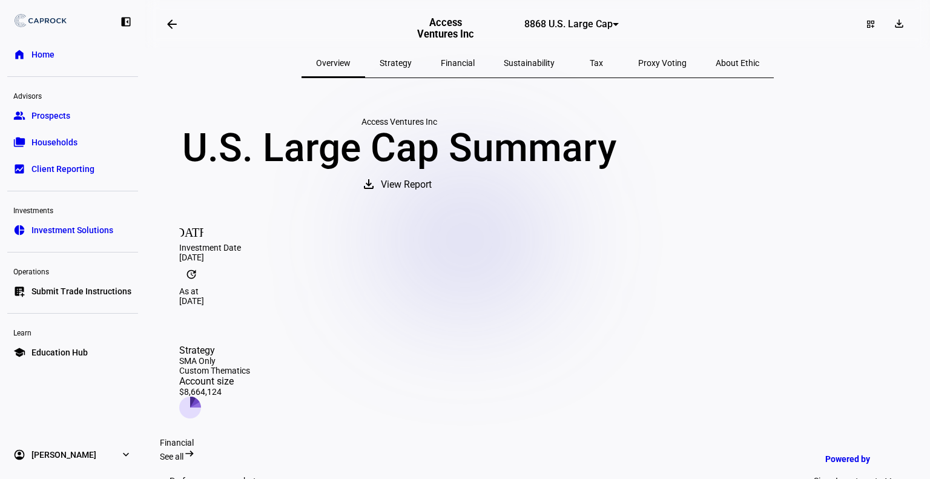
click at [412, 67] on span "Strategy" at bounding box center [396, 63] width 32 height 8
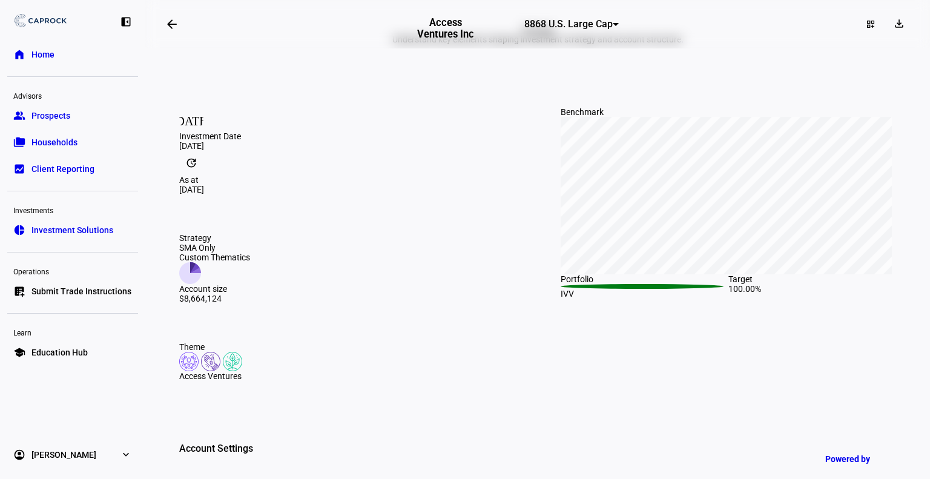
scroll to position [8, 0]
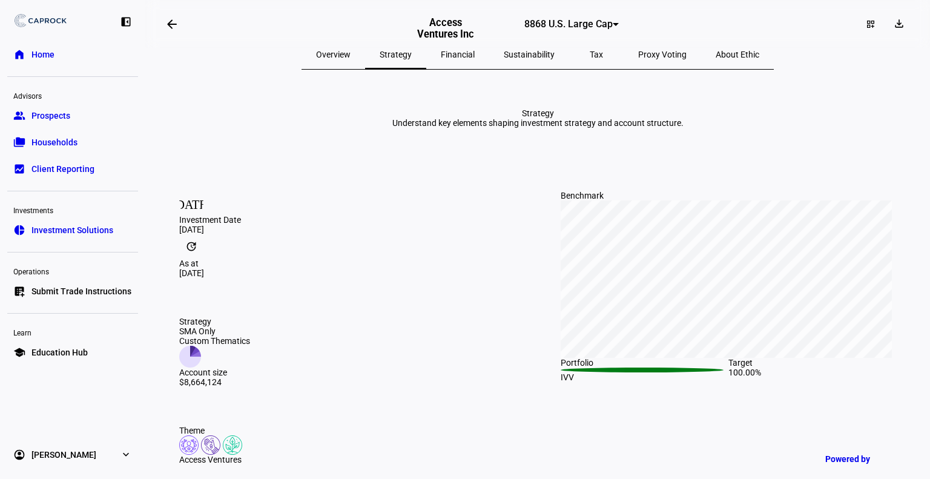
click at [613, 26] on div at bounding box center [616, 24] width 6 height 3
click at [513, 81] on span "8869 Developed Non-U.S." at bounding box center [533, 85] width 82 height 19
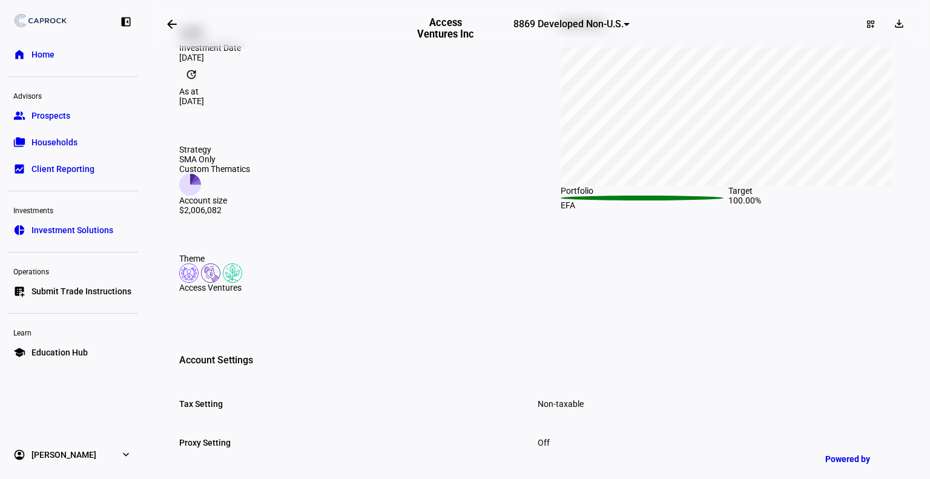
scroll to position [0, 0]
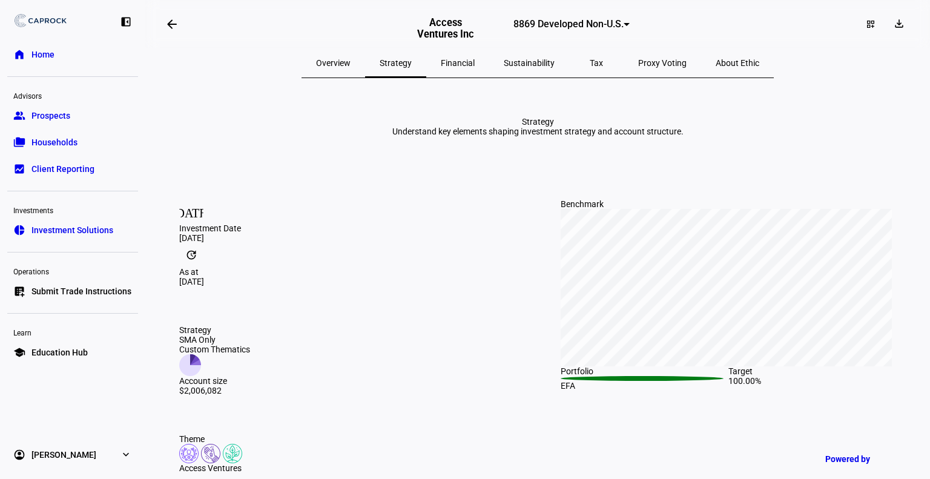
click at [638, 62] on span "Proxy Voting" at bounding box center [662, 63] width 48 height 8
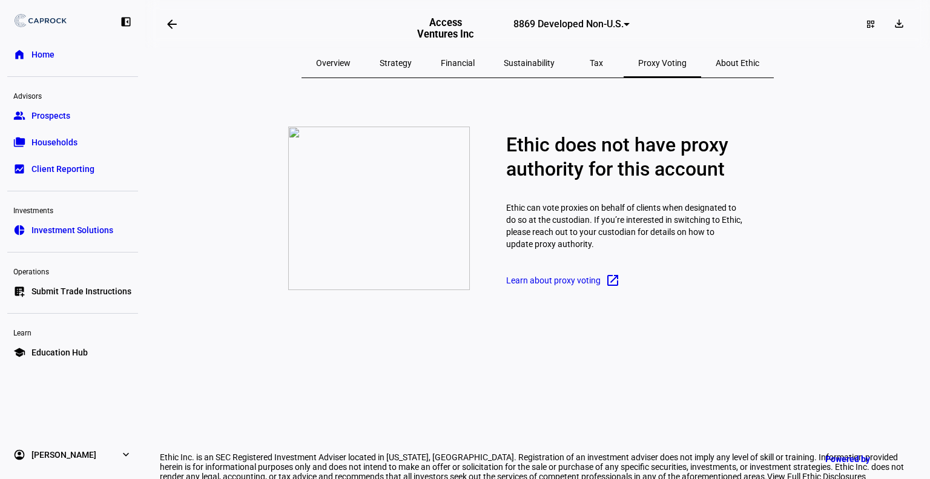
click at [575, 67] on div "Tax" at bounding box center [596, 62] width 54 height 29
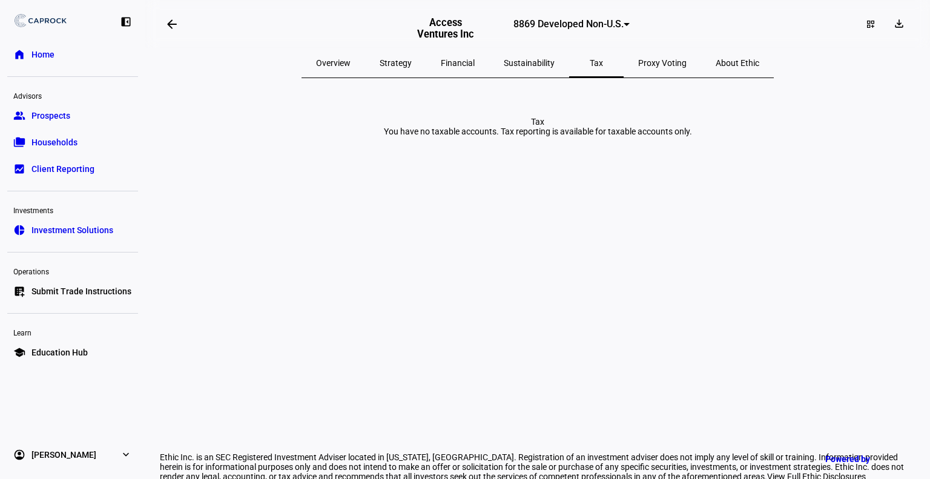
click at [522, 64] on span "Sustainability" at bounding box center [529, 63] width 51 height 8
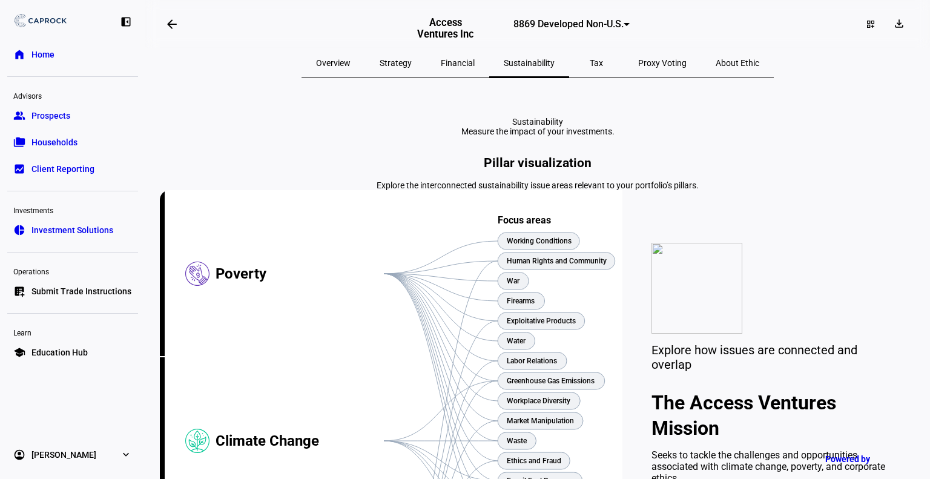
click at [474, 64] on span "Financial" at bounding box center [458, 63] width 34 height 8
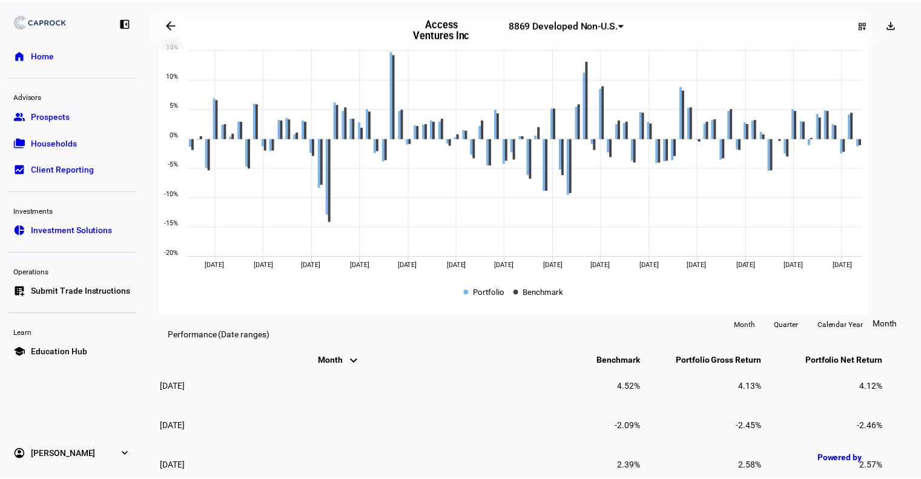
scroll to position [518, 0]
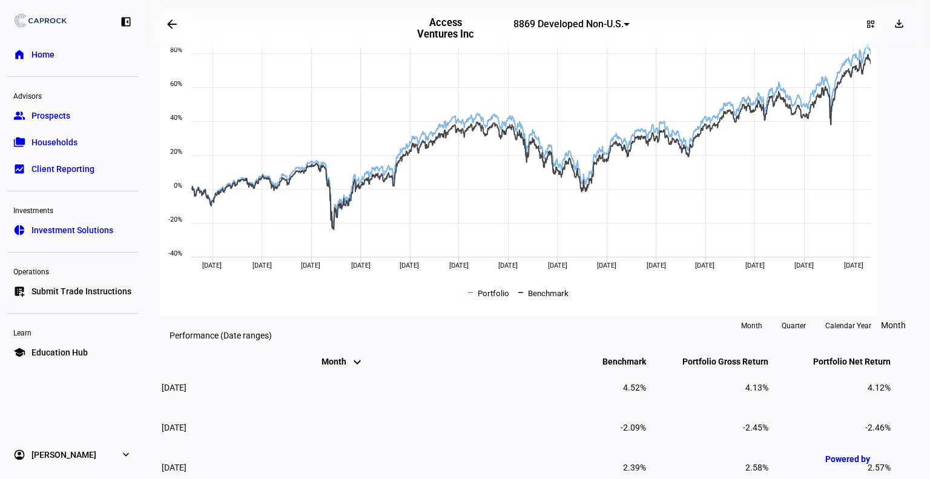
click at [513, 28] on span "8869 Developed Non-U.S." at bounding box center [568, 24] width 110 height 12
click at [510, 53] on span "8868 U.S. Large Cap" at bounding box center [519, 56] width 77 height 10
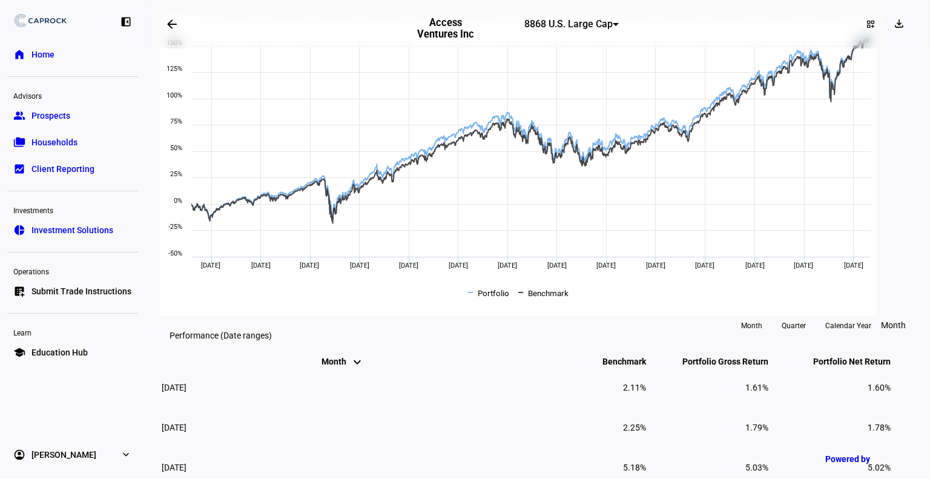
click at [569, 28] on span "8868 U.S. Large Cap" at bounding box center [568, 24] width 88 height 12
click at [543, 78] on span "8869 Developed Non-U.S." at bounding box center [533, 85] width 82 height 19
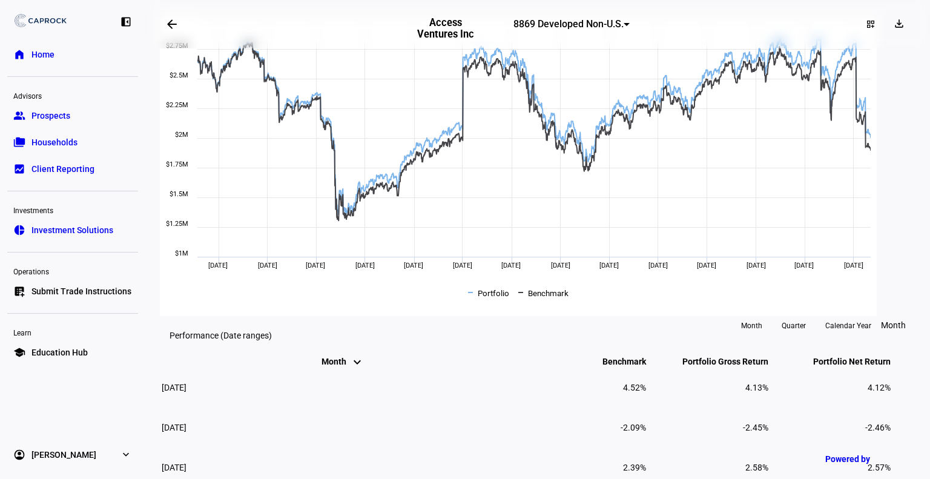
click at [318, 33] on div "arrow_backwards" at bounding box center [286, 24] width 252 height 24
click at [513, 27] on span "8869 Developed Non-U.S." at bounding box center [568, 24] width 110 height 12
click at [501, 53] on span "8868 U.S. Large Cap" at bounding box center [519, 56] width 77 height 10
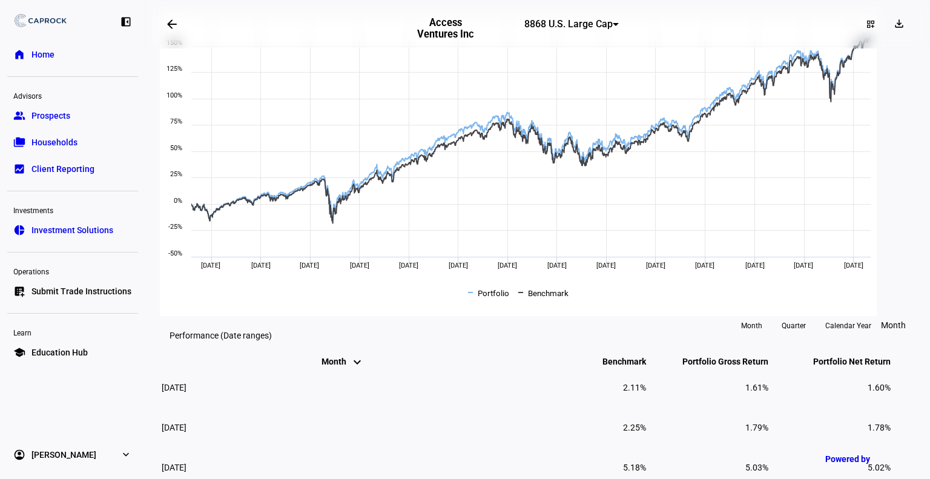
click at [524, 30] on span "8868 U.S. Large Cap" at bounding box center [568, 24] width 88 height 12
click at [575, 76] on span "8869 Developed Non-U.S." at bounding box center [533, 85] width 82 height 19
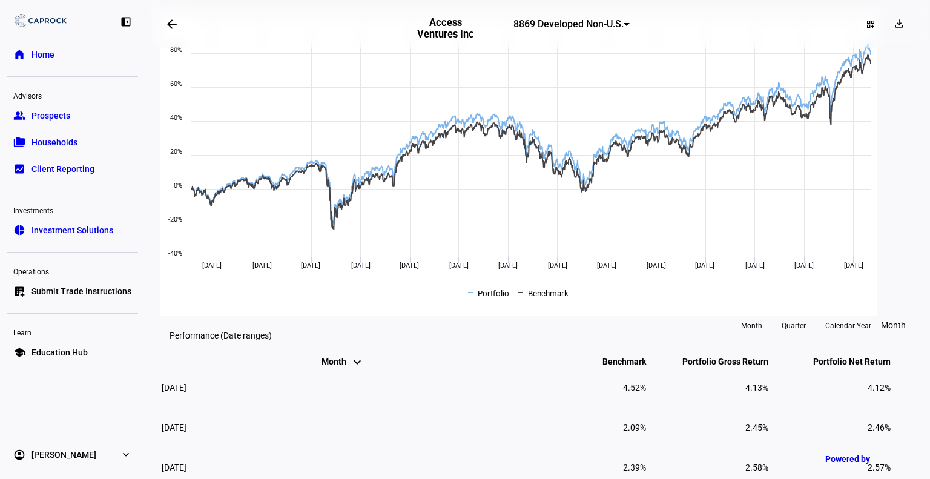
click at [168, 29] on mat-icon "arrow_backwards" at bounding box center [172, 24] width 15 height 15
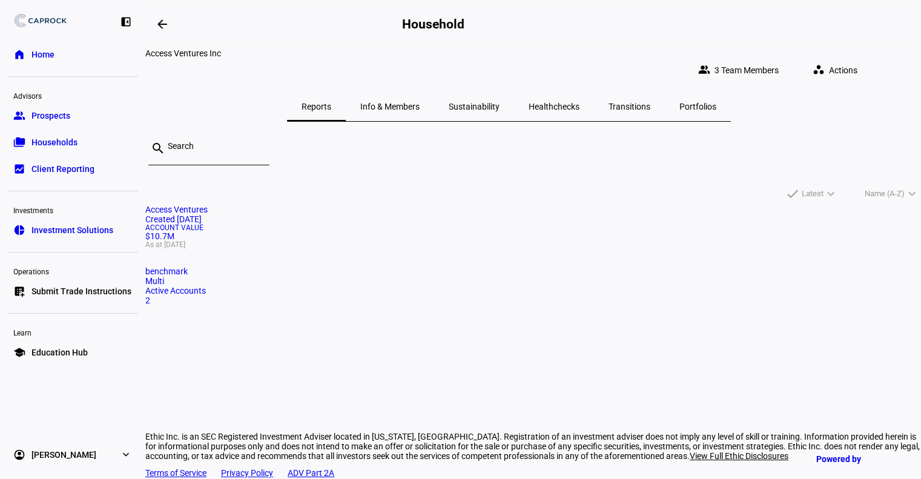
click at [500, 102] on span "Sustainability" at bounding box center [474, 106] width 51 height 8
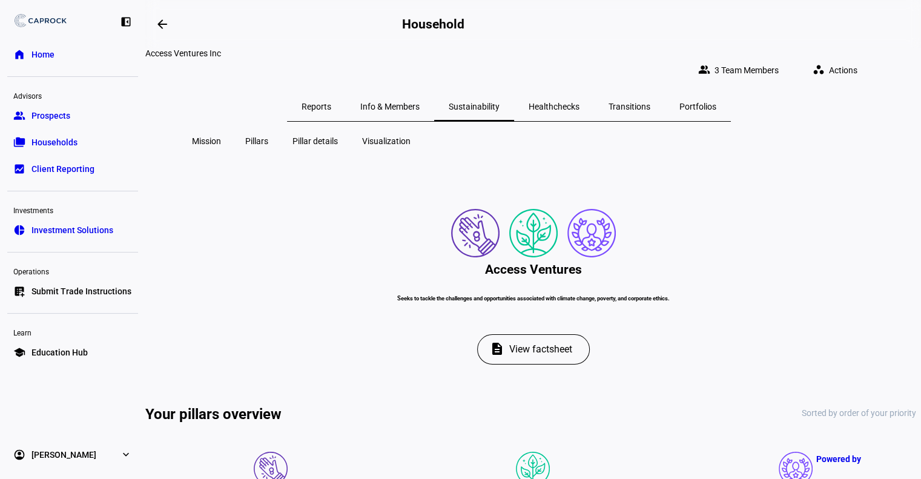
click at [331, 102] on span "Reports" at bounding box center [317, 106] width 30 height 8
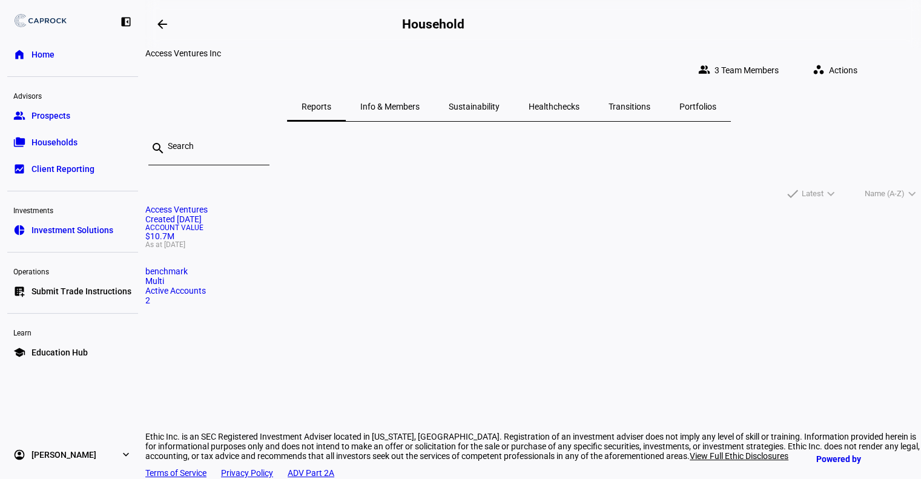
click at [558, 102] on span "Healthchecks" at bounding box center [554, 106] width 51 height 8
click at [44, 140] on span "Households" at bounding box center [54, 142] width 46 height 12
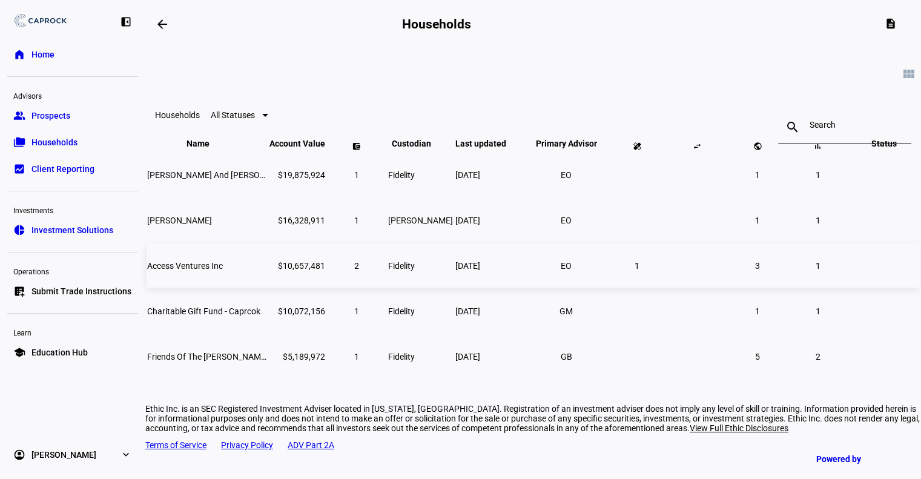
click at [223, 271] on span "Access Ventures Inc" at bounding box center [185, 266] width 76 height 10
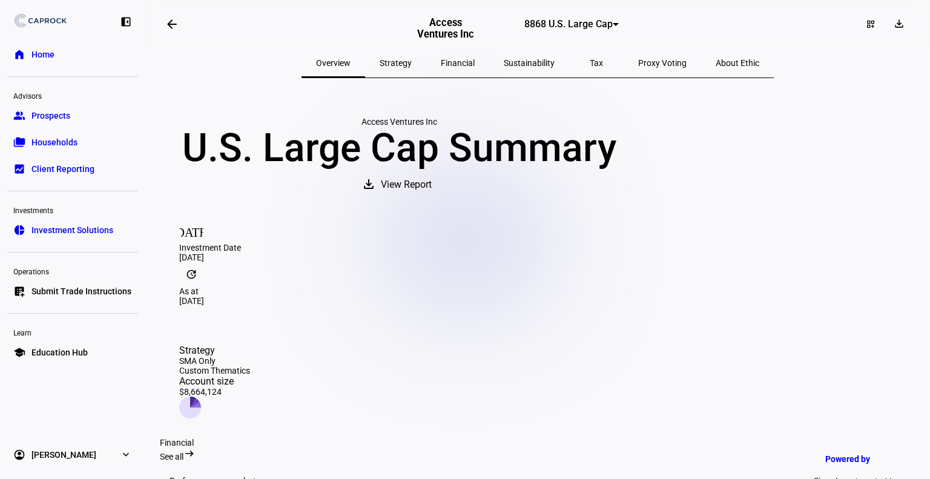
click at [412, 60] on span "Strategy" at bounding box center [396, 63] width 32 height 8
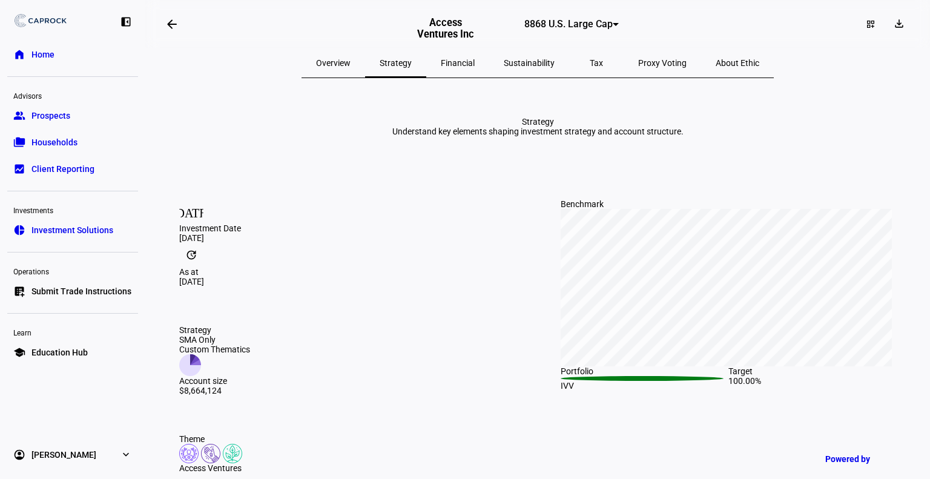
click at [474, 64] on span "Financial" at bounding box center [458, 63] width 34 height 8
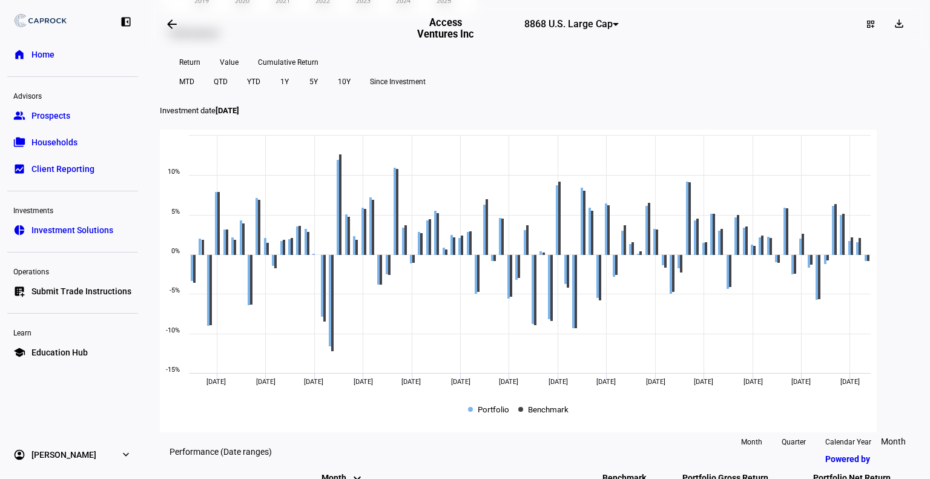
scroll to position [401, 0]
click at [311, 73] on span "Cumulative Return" at bounding box center [288, 62] width 61 height 19
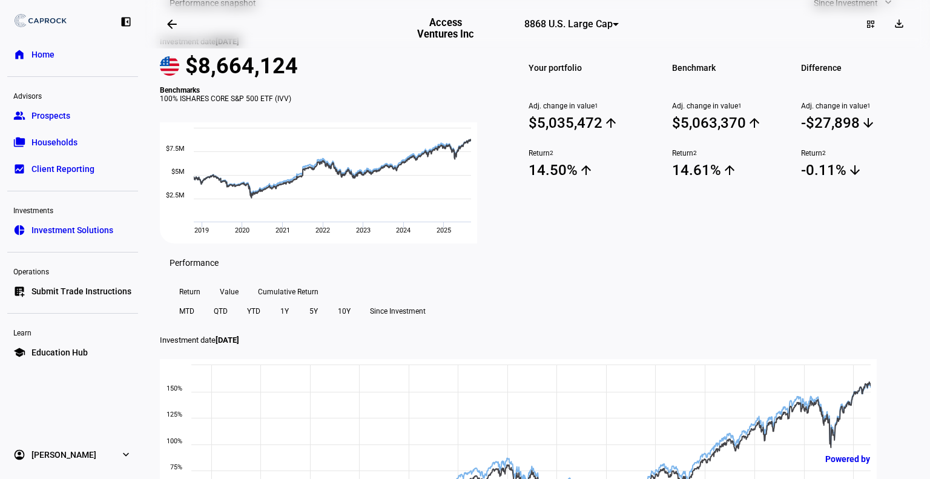
scroll to position [172, 0]
click at [582, 177] on mat-icon "arrow_upward" at bounding box center [586, 170] width 15 height 15
click at [535, 30] on span "8868 U.S. Large Cap" at bounding box center [568, 24] width 88 height 12
click at [514, 76] on span "8869 Developed Non-U.S." at bounding box center [533, 85] width 82 height 19
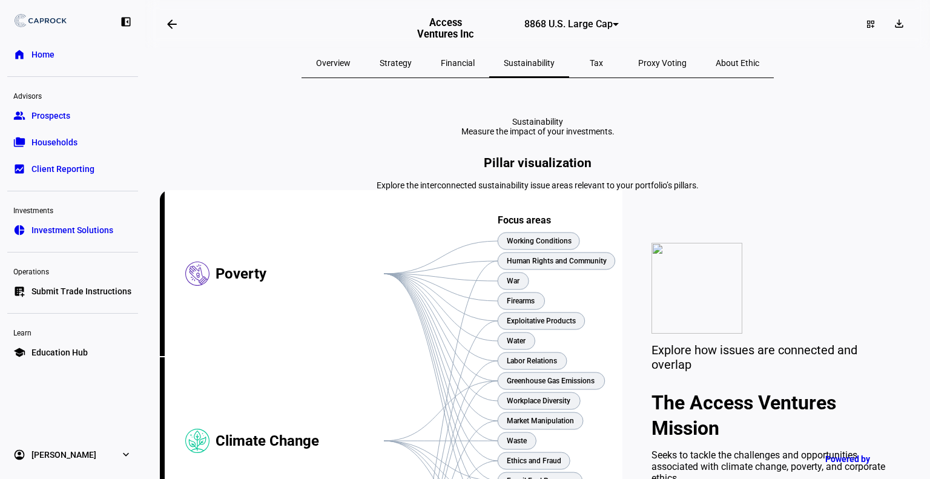
click at [351, 64] on span "Overview" at bounding box center [333, 63] width 35 height 8
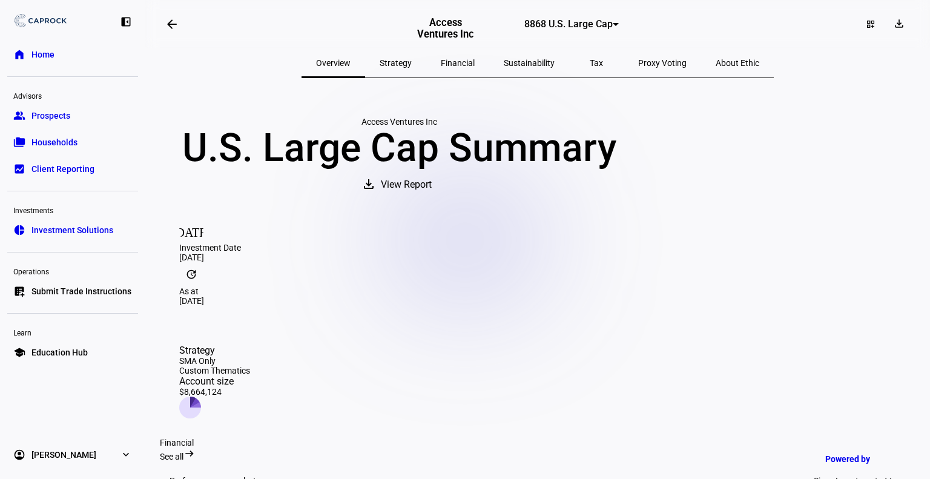
click at [52, 114] on span "Prospects" at bounding box center [50, 116] width 39 height 12
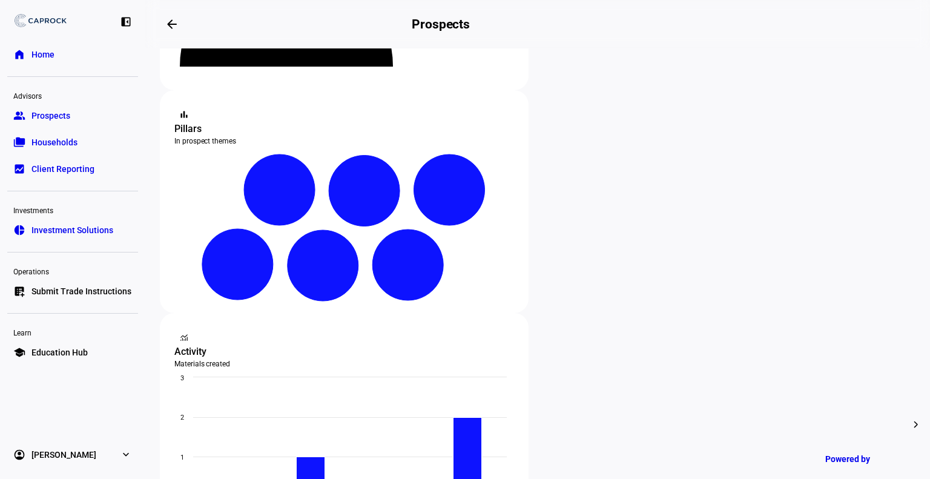
scroll to position [196, 0]
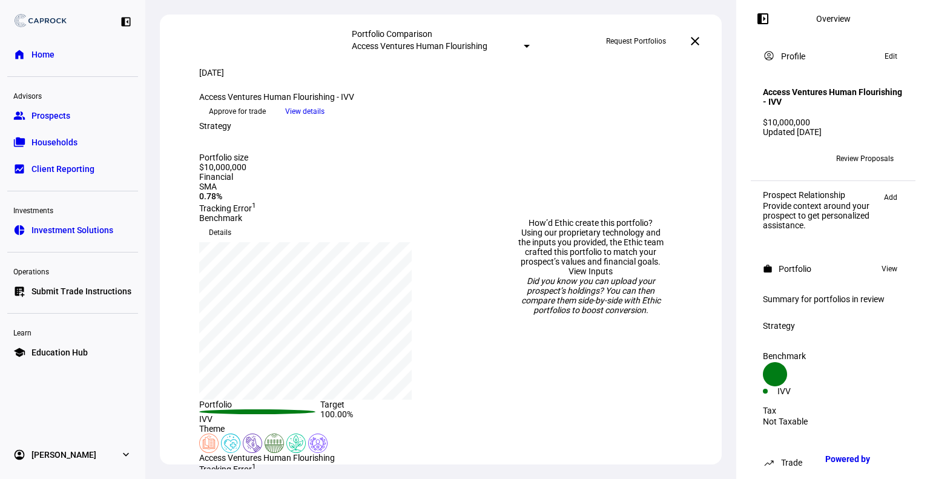
click at [325, 120] on span "View details" at bounding box center [304, 111] width 39 height 18
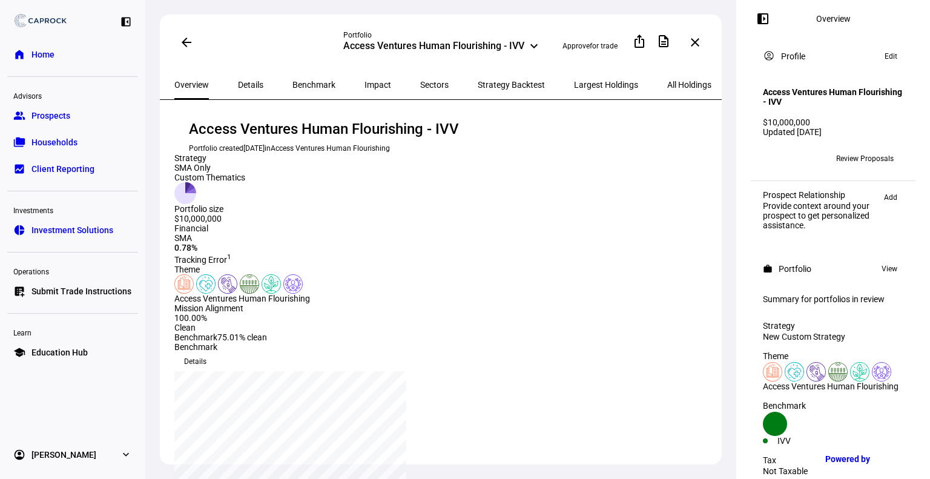
click at [438, 41] on div "Access Ventures Human Flourishing - IVV" at bounding box center [433, 47] width 181 height 15
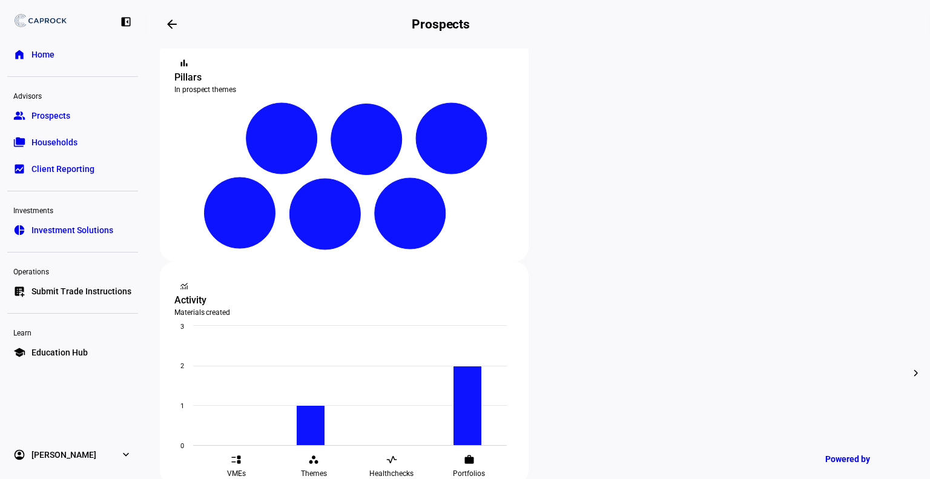
scroll to position [248, 0]
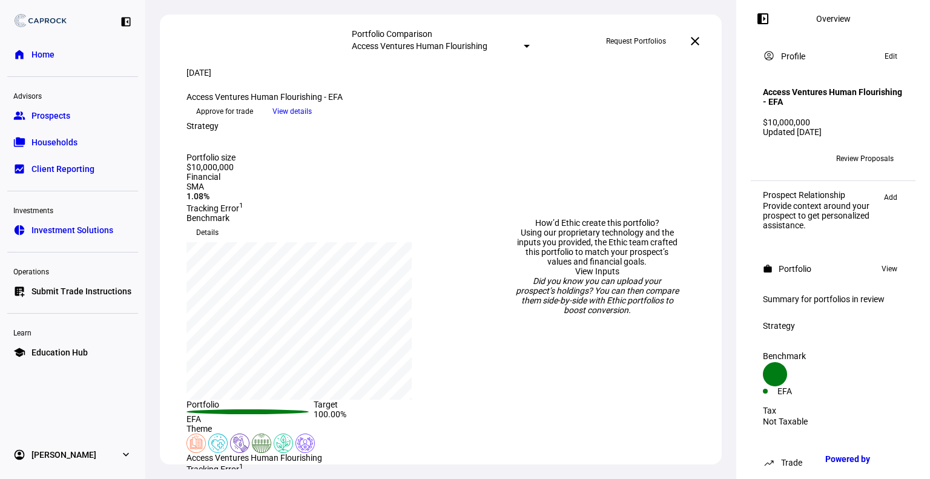
click at [312, 120] on span "View details" at bounding box center [291, 111] width 39 height 18
